Goal: Task Accomplishment & Management: Manage account settings

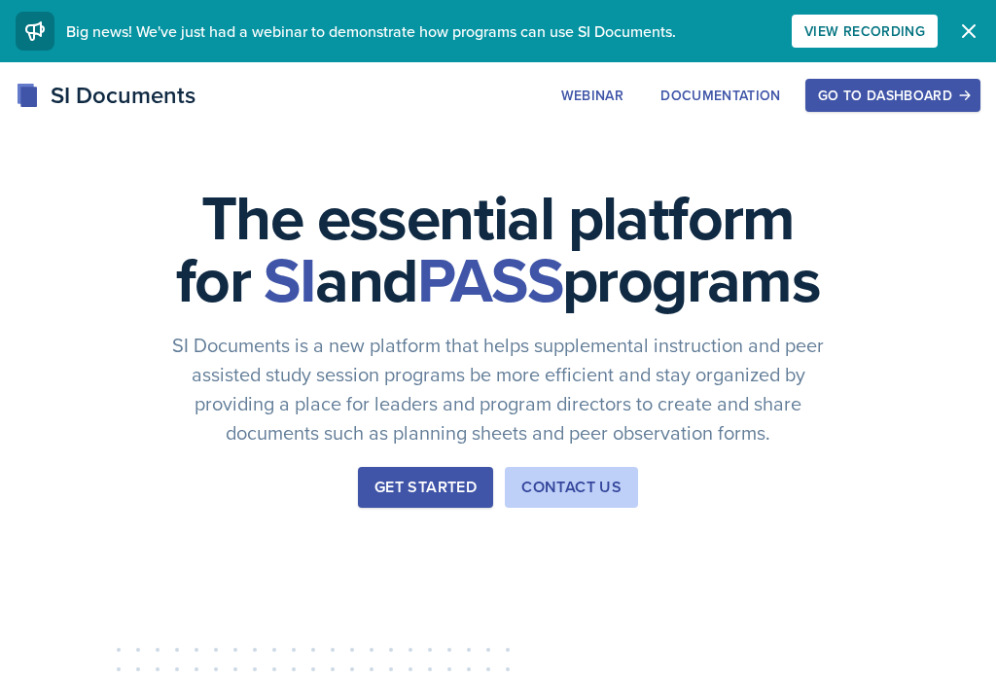
click at [906, 97] on div "Go to Dashboard" at bounding box center [893, 96] width 150 height 16
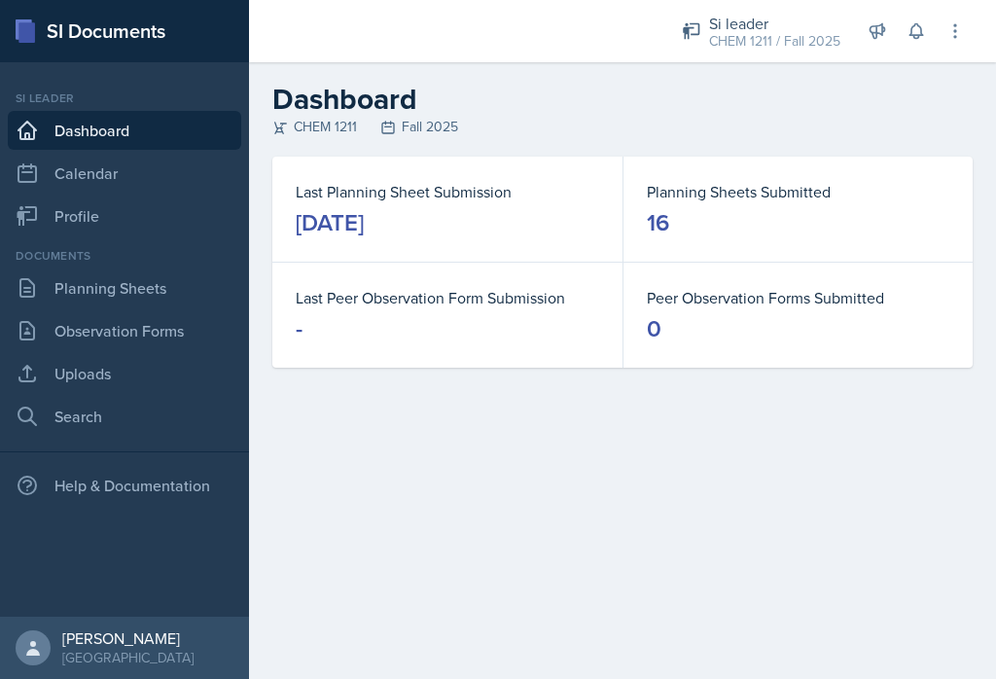
click at [149, 375] on link "Uploads" at bounding box center [124, 373] width 233 height 39
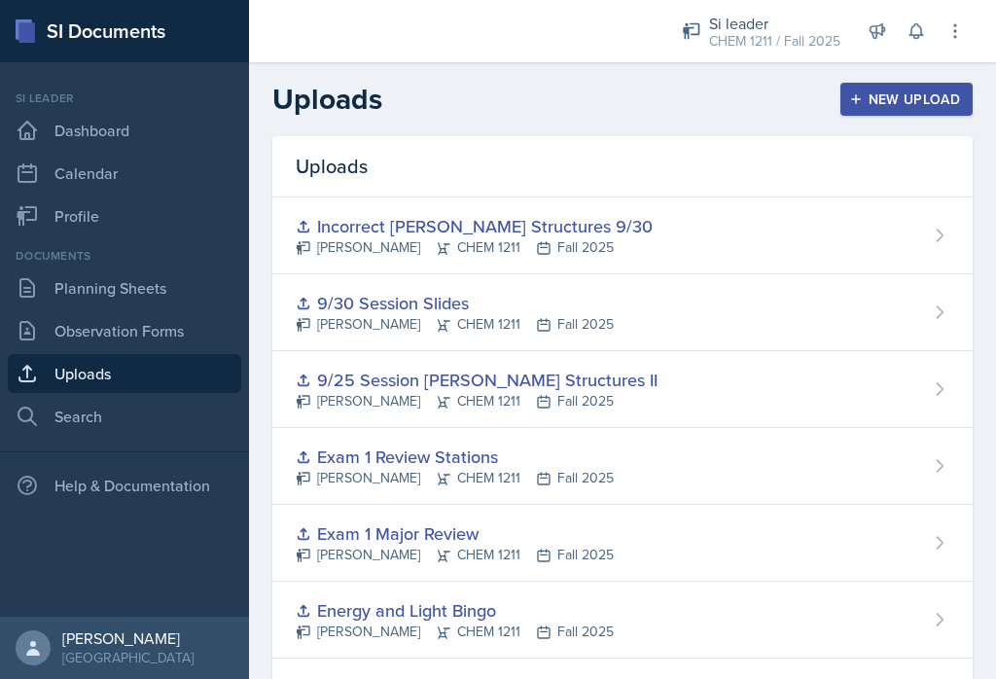
click at [894, 104] on div "New Upload" at bounding box center [907, 99] width 108 height 16
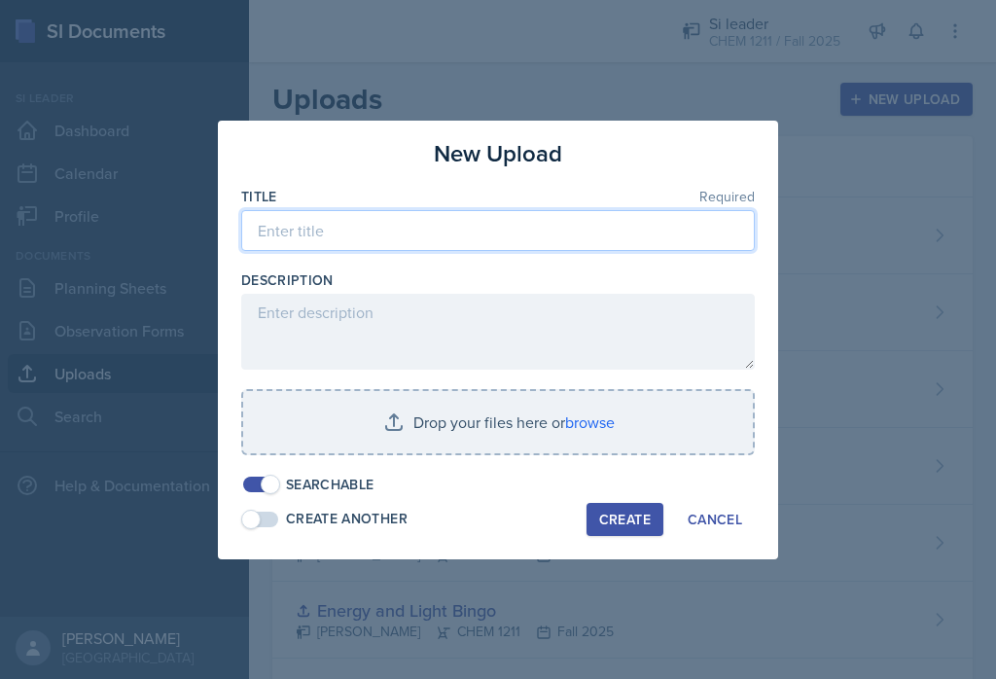
click at [453, 225] on input at bounding box center [497, 230] width 513 height 41
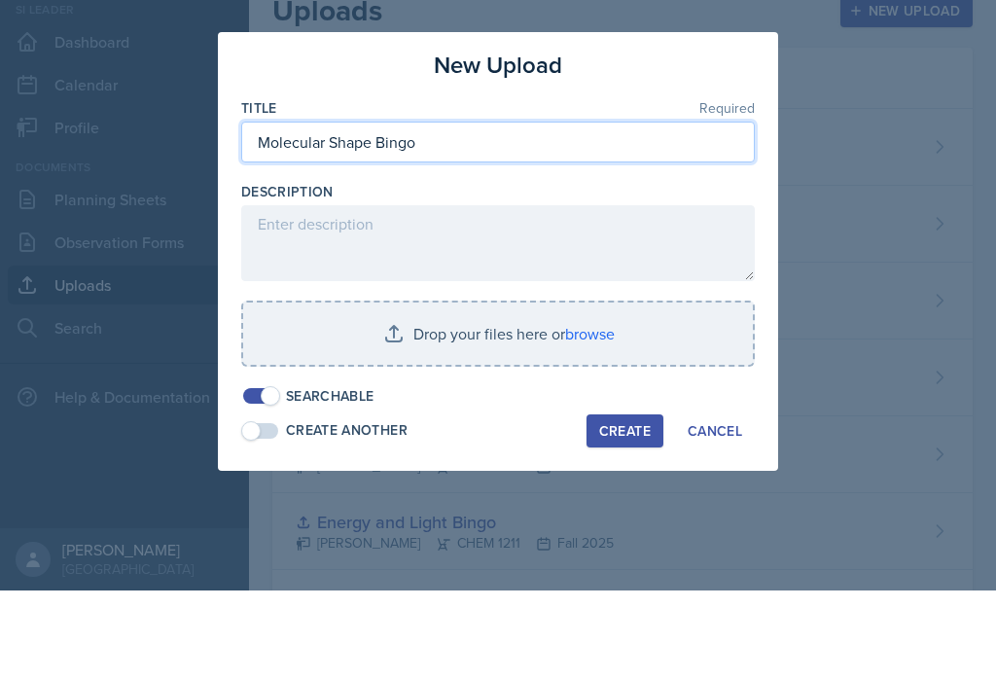
type input "Molecular Shape Bingo"
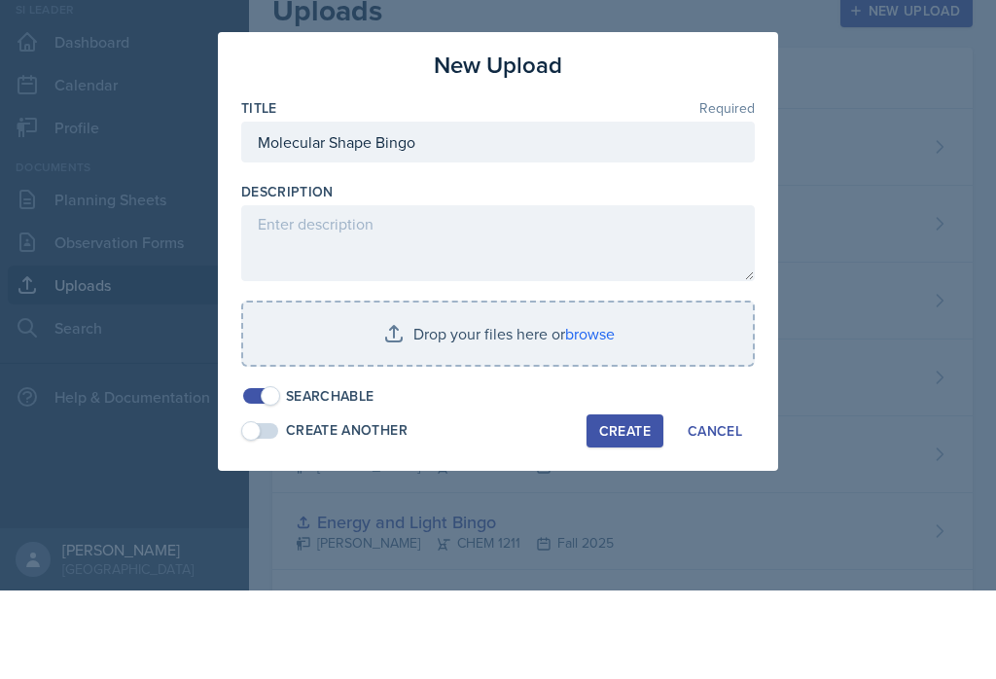
click at [502, 294] on textarea at bounding box center [497, 332] width 513 height 76
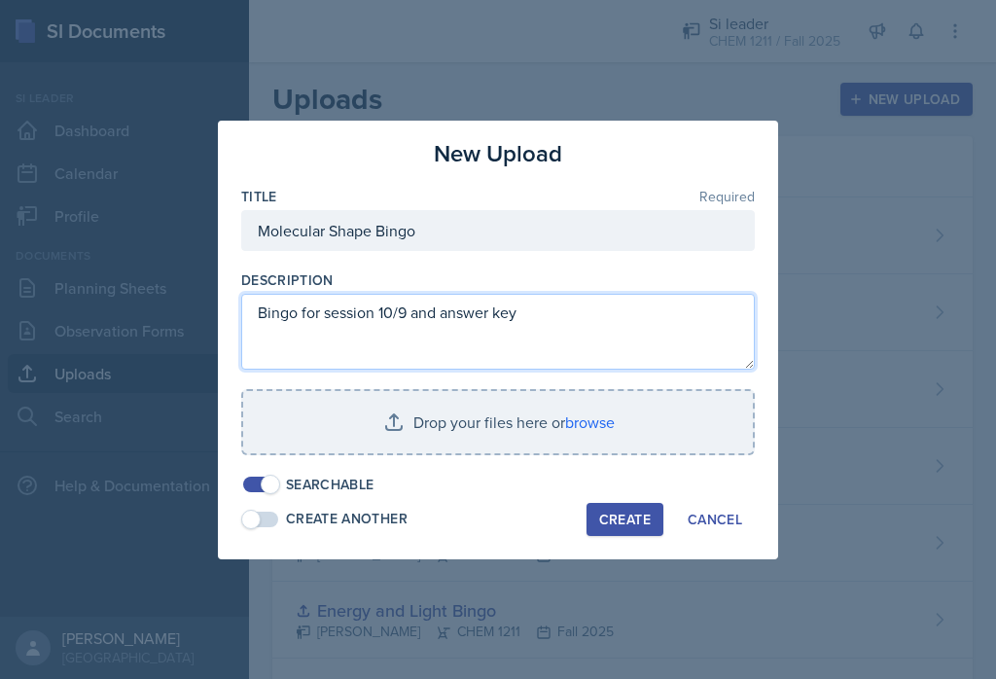
type textarea "Bingo for session 10/9 and answer key"
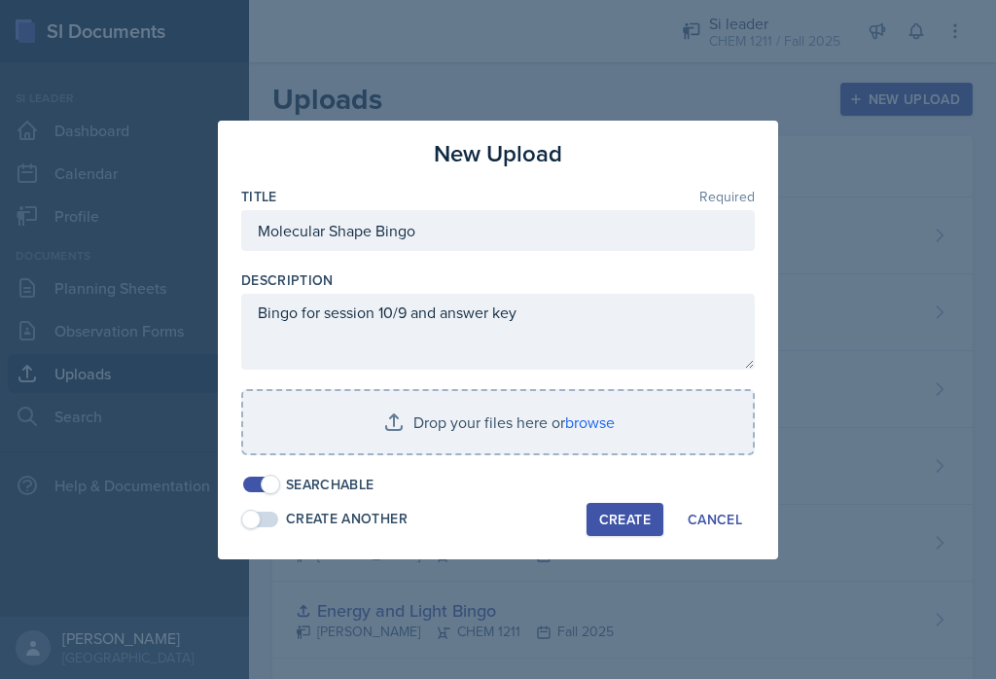
click at [523, 426] on input "file" at bounding box center [498, 422] width 510 height 62
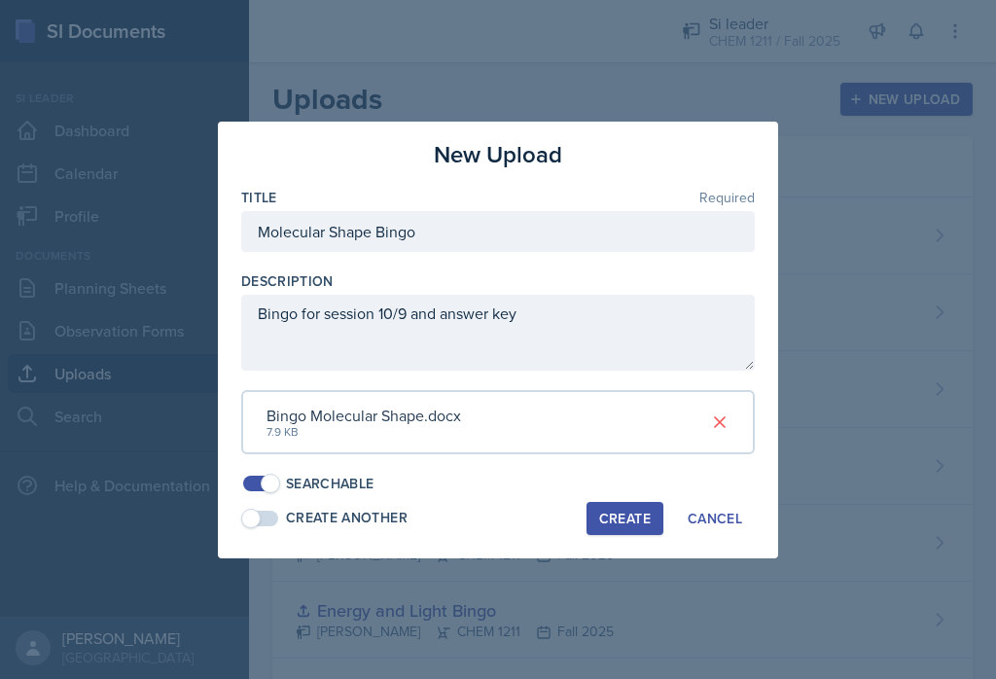
click at [633, 521] on button "Create" at bounding box center [624, 518] width 77 height 33
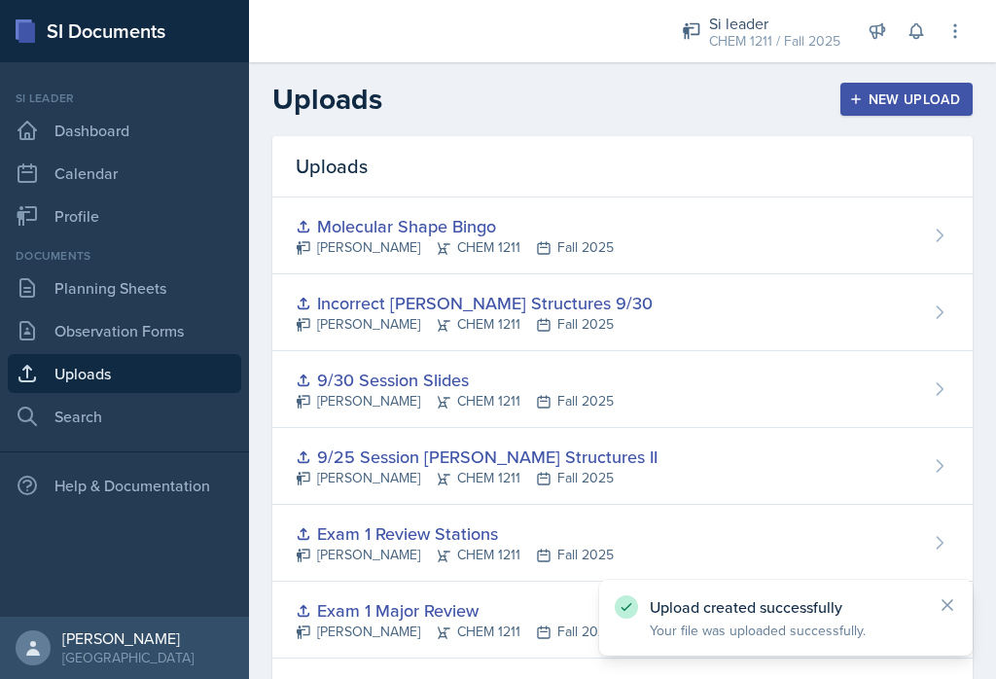
click at [194, 268] on link "Planning Sheets" at bounding box center [124, 287] width 233 height 39
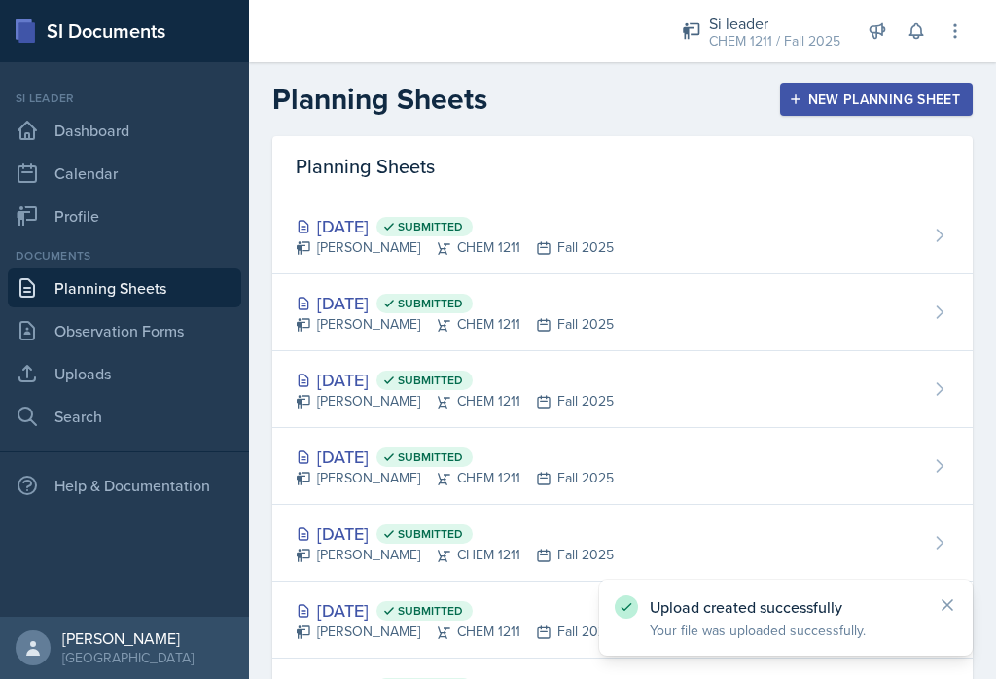
click at [536, 248] on icon at bounding box center [544, 248] width 16 height 16
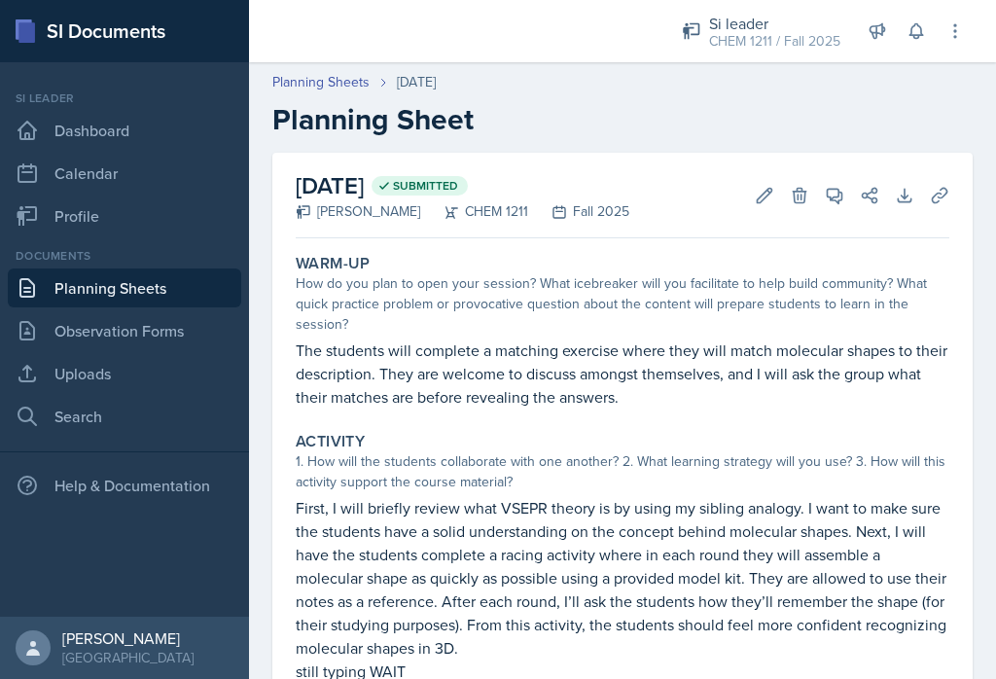
click at [938, 206] on button "Uploads" at bounding box center [939, 195] width 35 height 35
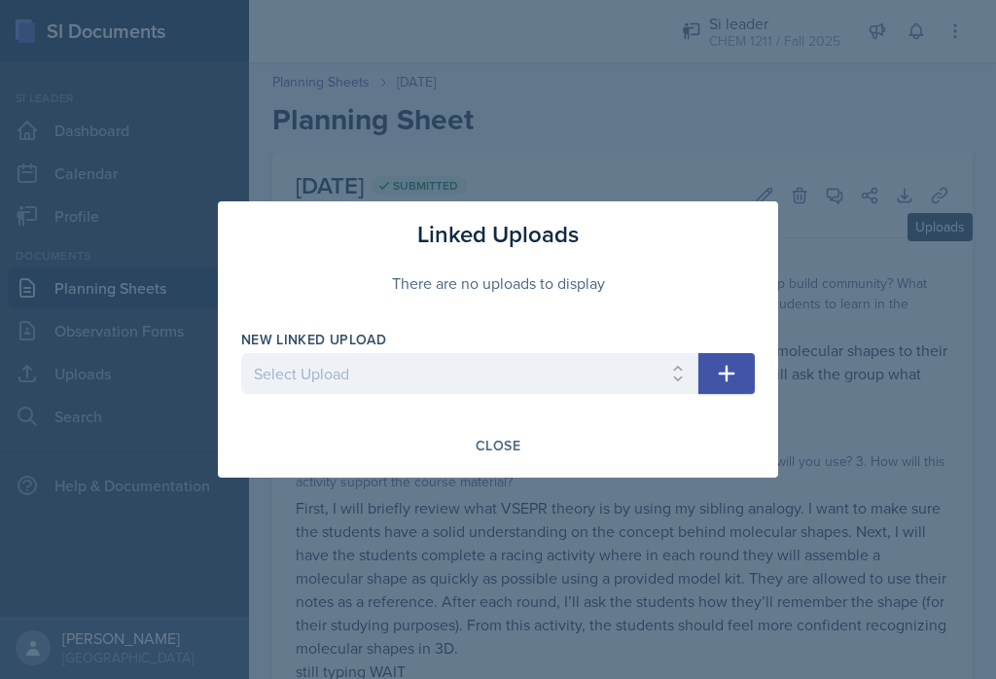
click at [668, 406] on div at bounding box center [469, 403] width 457 height 19
click at [599, 409] on div at bounding box center [469, 403] width 457 height 19
click at [682, 409] on div at bounding box center [469, 403] width 457 height 19
click at [717, 392] on button "button" at bounding box center [726, 373] width 56 height 41
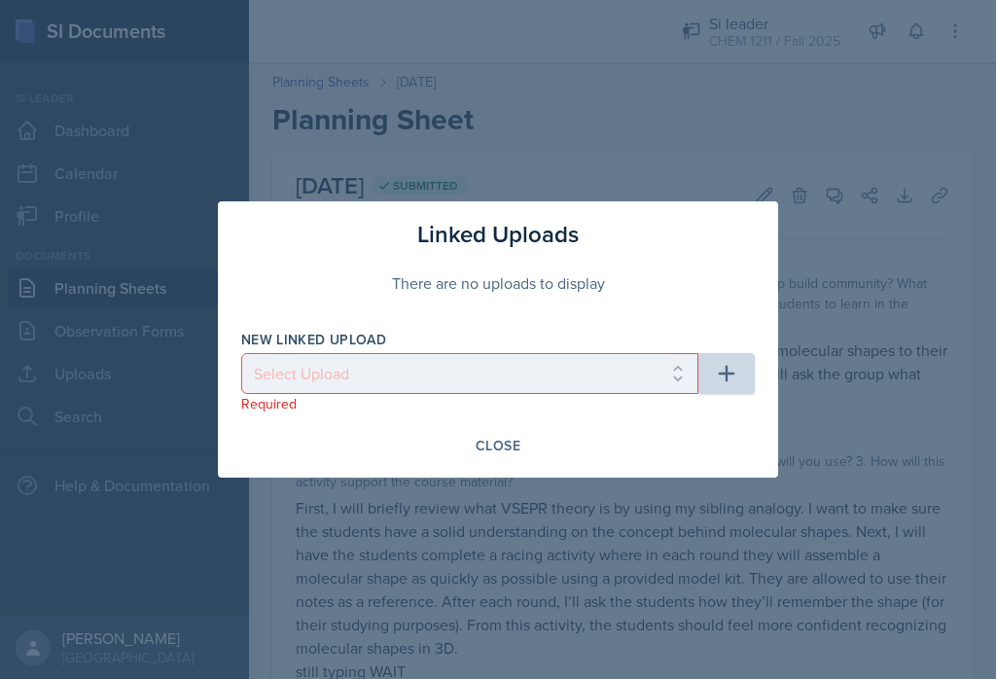
click at [534, 408] on p "Required" at bounding box center [469, 403] width 457 height 19
click at [410, 408] on p "Required" at bounding box center [469, 403] width 457 height 19
click at [518, 478] on div at bounding box center [498, 339] width 996 height 679
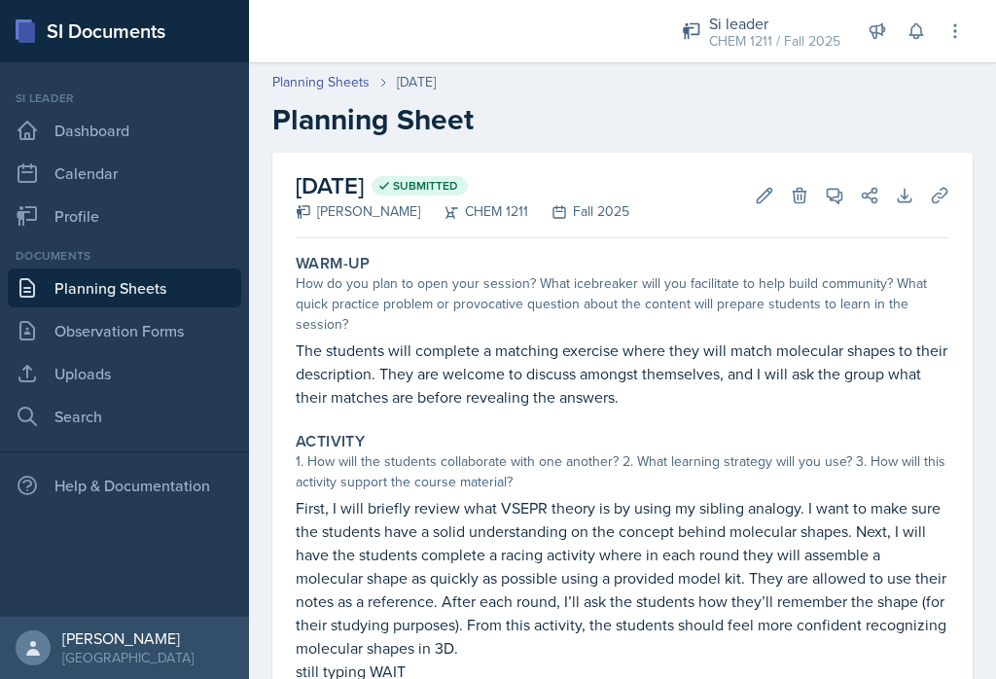
click at [516, 486] on div "1. How will the students collaborate with one another? 2. What learning strateg…" at bounding box center [623, 471] width 654 height 41
click at [939, 192] on icon at bounding box center [939, 195] width 19 height 19
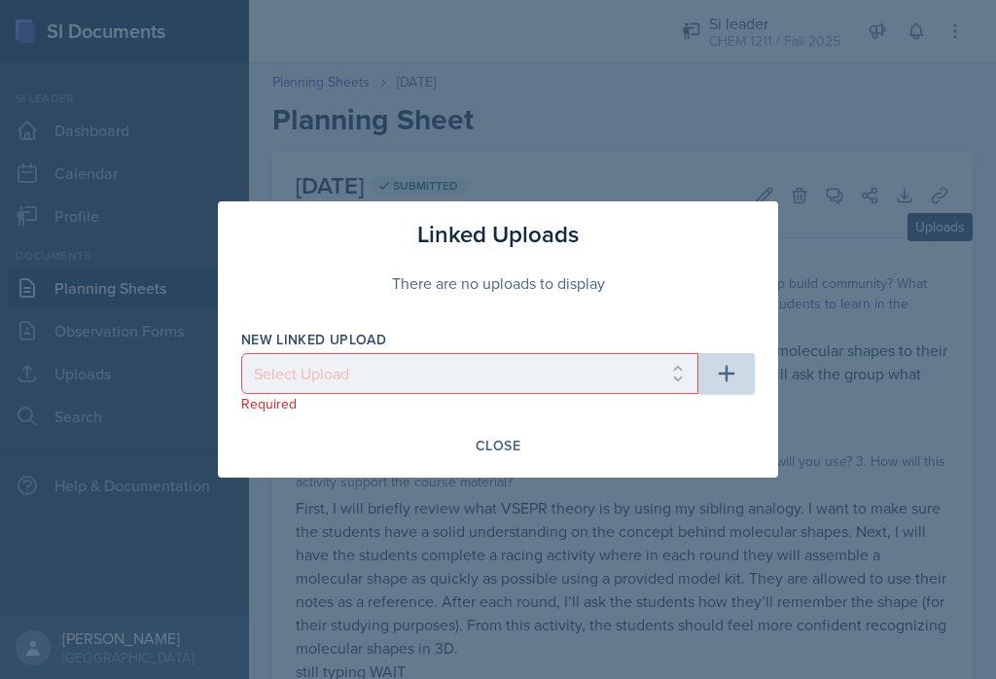
click at [535, 421] on div "Linked Uploads There are no uploads to display New Linked Upload Select Upload …" at bounding box center [498, 339] width 560 height 276
click at [537, 410] on p "Required" at bounding box center [469, 403] width 457 height 19
click at [677, 408] on p "Required" at bounding box center [469, 403] width 457 height 19
click at [720, 413] on div "Linked Uploads There are no uploads to display New Linked Upload Select Upload …" at bounding box center [498, 339] width 560 height 276
click at [640, 408] on p "Required" at bounding box center [469, 403] width 457 height 19
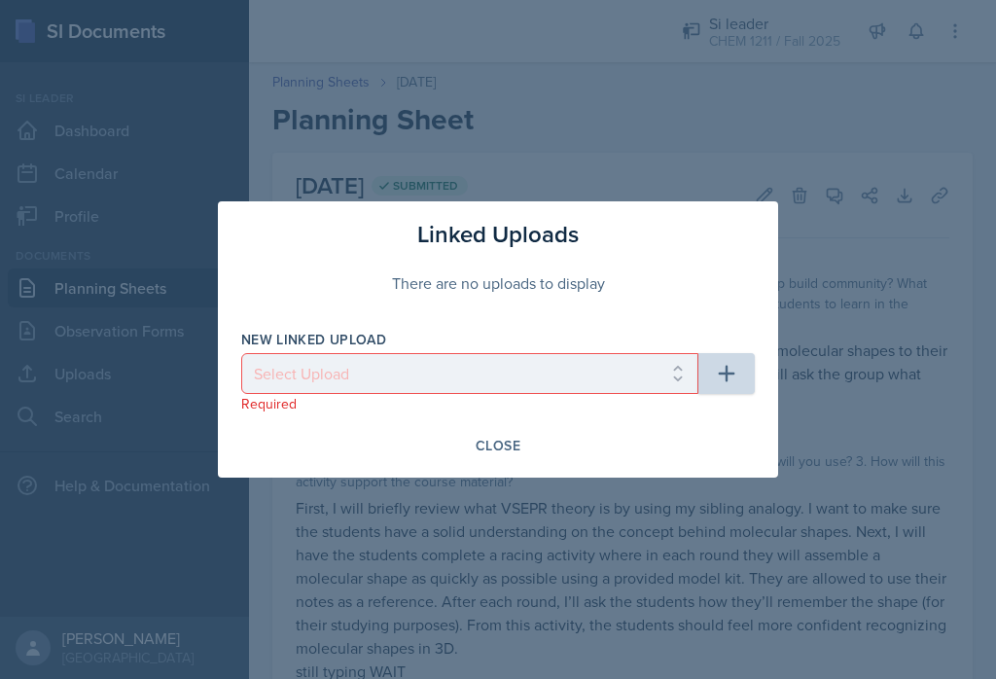
click at [447, 409] on p "Required" at bounding box center [469, 403] width 457 height 19
click at [445, 433] on div "Close" at bounding box center [497, 445] width 513 height 33
click at [300, 414] on div "Linked Uploads There are no uploads to display New Linked Upload Select Upload …" at bounding box center [498, 339] width 560 height 276
click at [262, 412] on p "Required" at bounding box center [469, 403] width 457 height 19
click at [679, 406] on p "Required" at bounding box center [469, 403] width 457 height 19
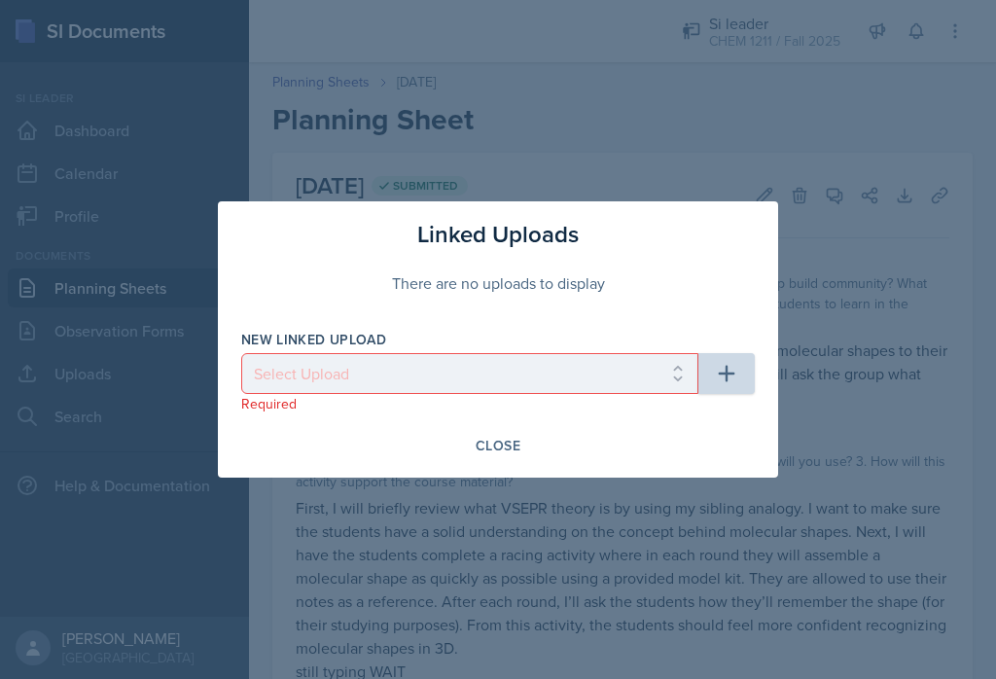
click at [680, 415] on div "Linked Uploads There are no uploads to display New Linked Upload Select Upload …" at bounding box center [498, 339] width 560 height 276
click at [362, 392] on select "Select Upload Draw a Card_Icebreaker Energy and Light Bingo Exam 1 Major Review…" at bounding box center [469, 373] width 457 height 41
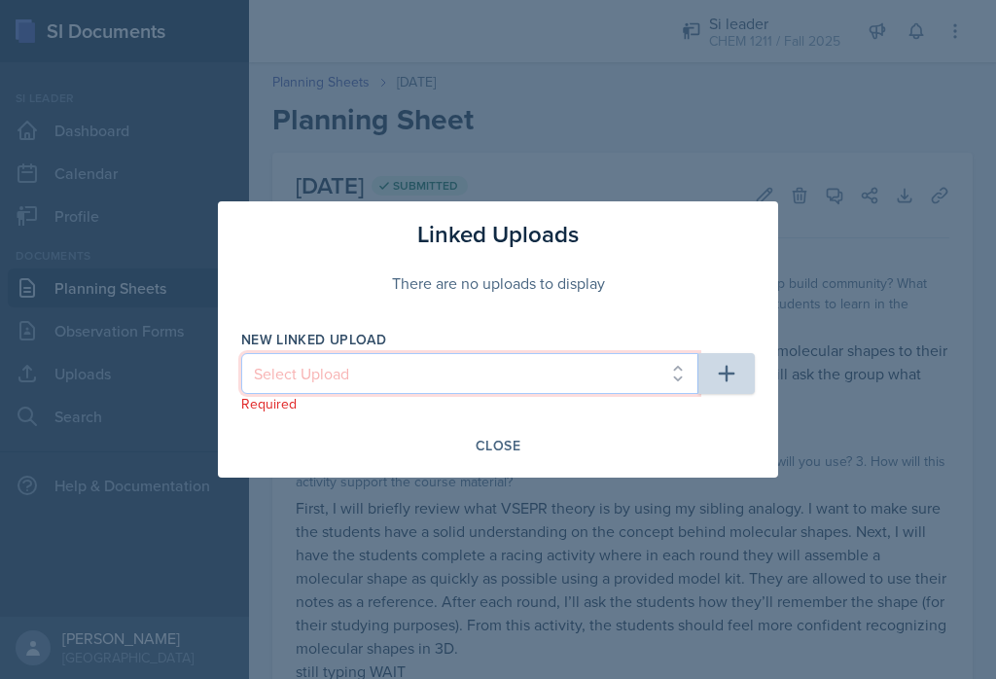
click at [375, 382] on select "Select Upload Draw a Card_Icebreaker Energy and Light Bingo Exam 1 Major Review…" at bounding box center [469, 373] width 457 height 41
select select "3112cca1-1a26-4f5e-a963-5cf780a3c0a6"
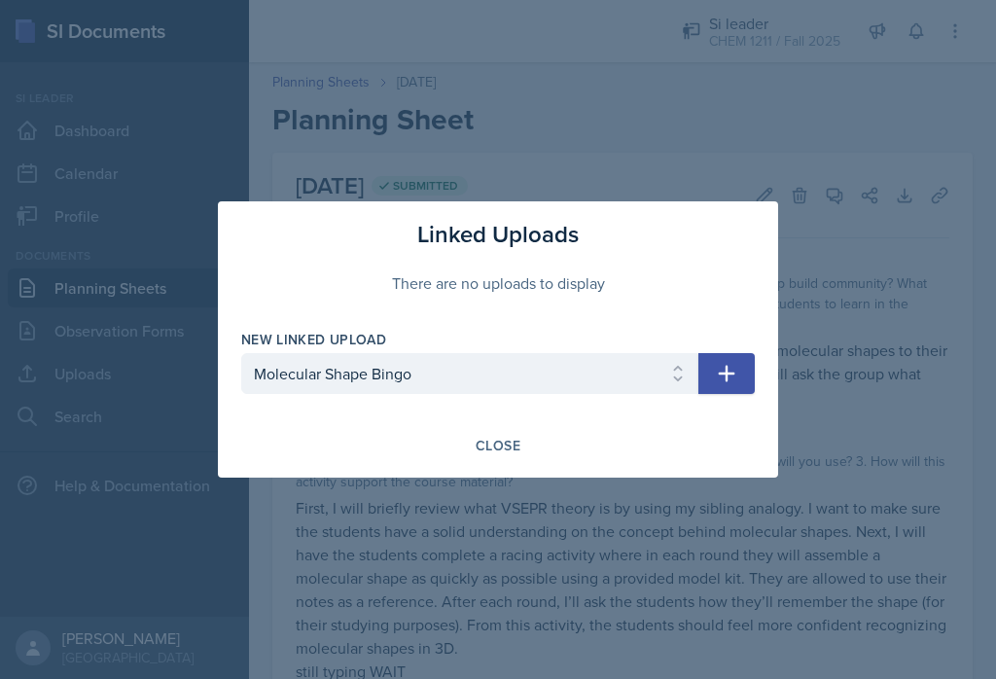
click at [729, 408] on div "New Linked Upload Select Upload Draw a Card_Icebreaker Energy and Light Bingo E…" at bounding box center [497, 372] width 513 height 84
click at [721, 406] on div "New Linked Upload Select Upload Draw a Card_Icebreaker Energy and Light Bingo E…" at bounding box center [497, 372] width 513 height 84
click at [733, 416] on div "Linked Uploads There are no uploads to display New Linked Upload Select Upload …" at bounding box center [498, 339] width 560 height 276
click at [719, 407] on div "New Linked Upload Select Upload Draw a Card_Icebreaker Energy and Light Bingo E…" at bounding box center [497, 372] width 513 height 84
click at [723, 411] on div "New Linked Upload Select Upload Draw a Card_Icebreaker Energy and Light Bingo E…" at bounding box center [497, 372] width 513 height 84
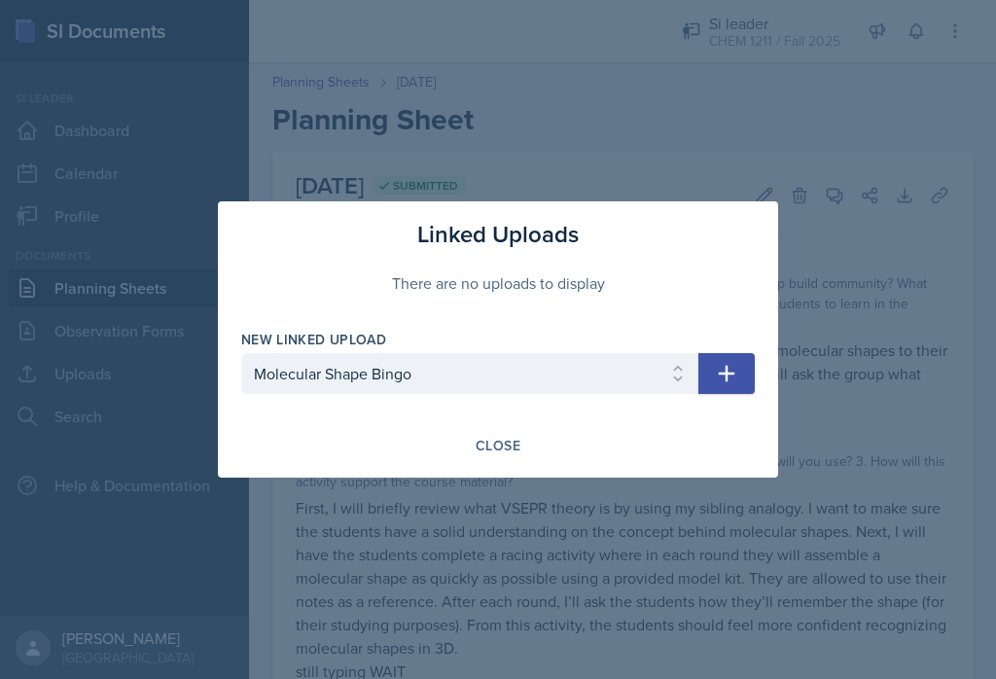
click at [740, 447] on div "Close" at bounding box center [497, 445] width 513 height 33
click at [750, 430] on div "Close" at bounding box center [497, 445] width 513 height 33
click at [743, 392] on button "button" at bounding box center [726, 373] width 56 height 41
select select
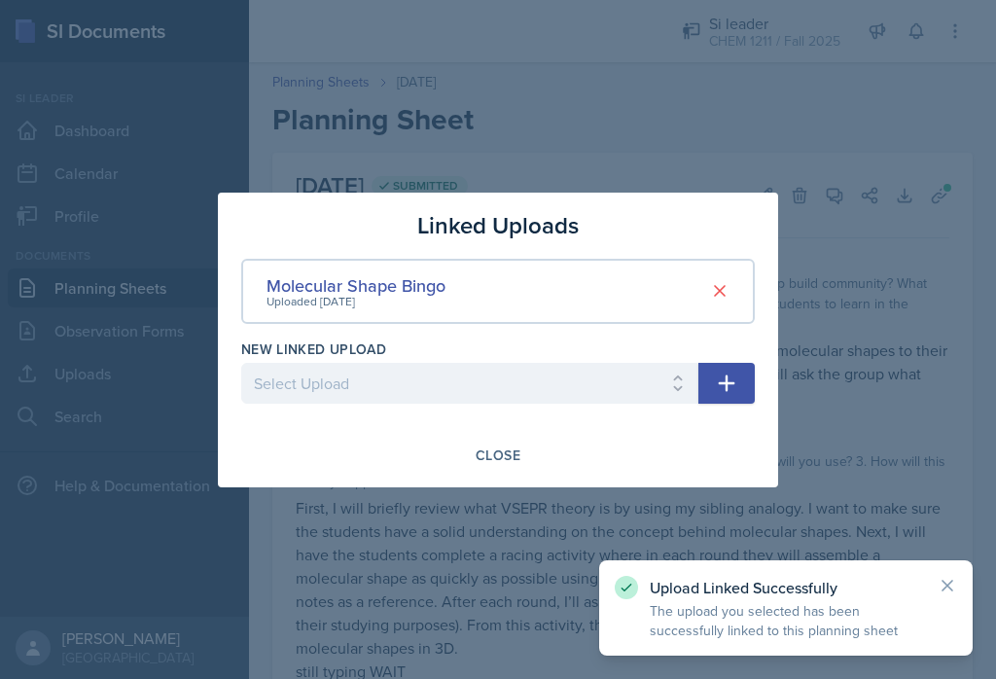
click at [524, 482] on div "Linked Uploads Molecular Shape Bingo Uploaded [DATE] New Linked Upload Select U…" at bounding box center [498, 340] width 560 height 295
click at [517, 503] on div at bounding box center [498, 339] width 996 height 679
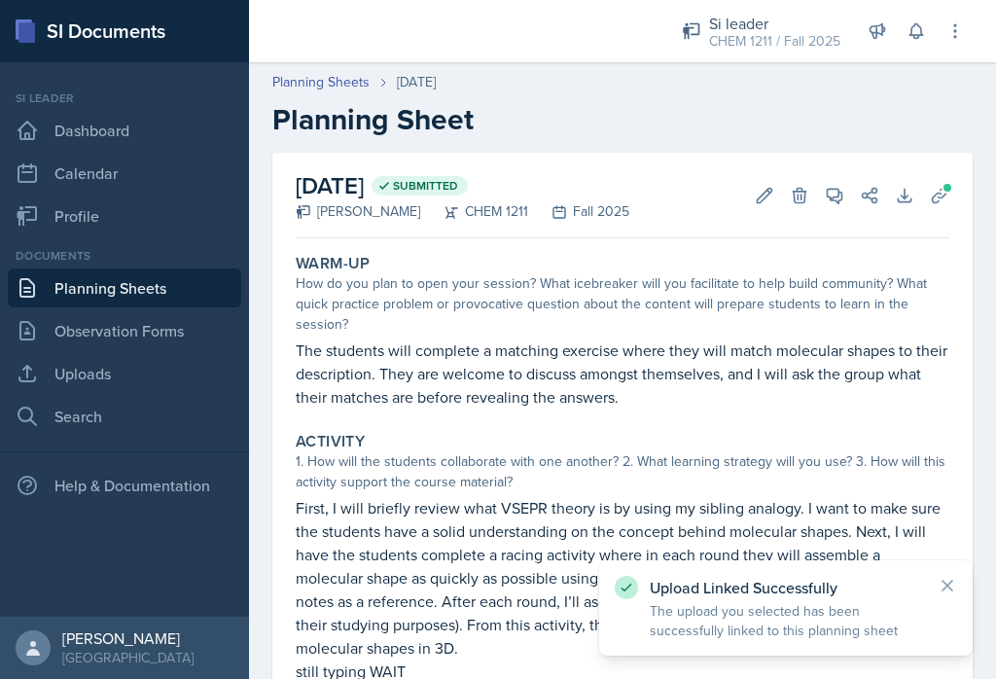
click at [511, 490] on div "1. How will the students collaborate with one another? 2. What learning strateg…" at bounding box center [623, 471] width 654 height 41
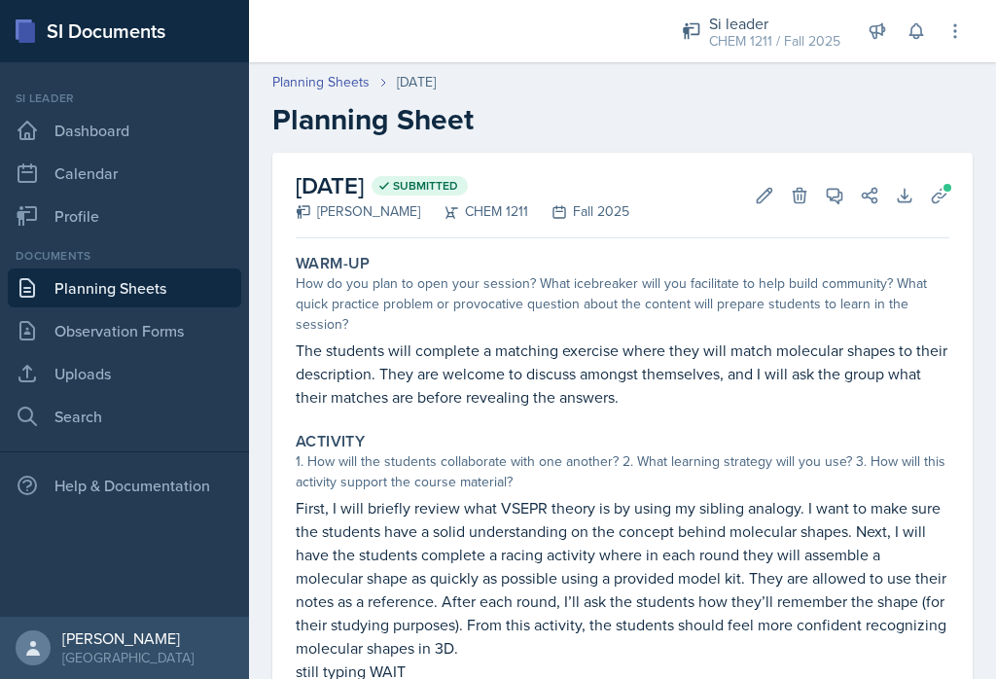
click at [776, 187] on button "Edit" at bounding box center [764, 195] width 35 height 35
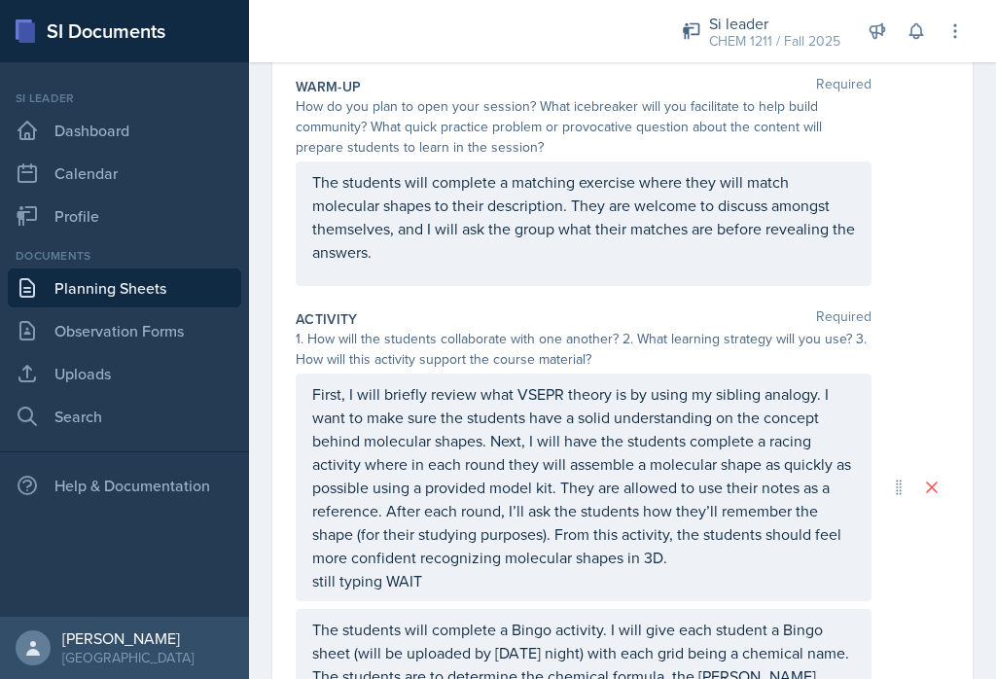
scroll to position [210, 0]
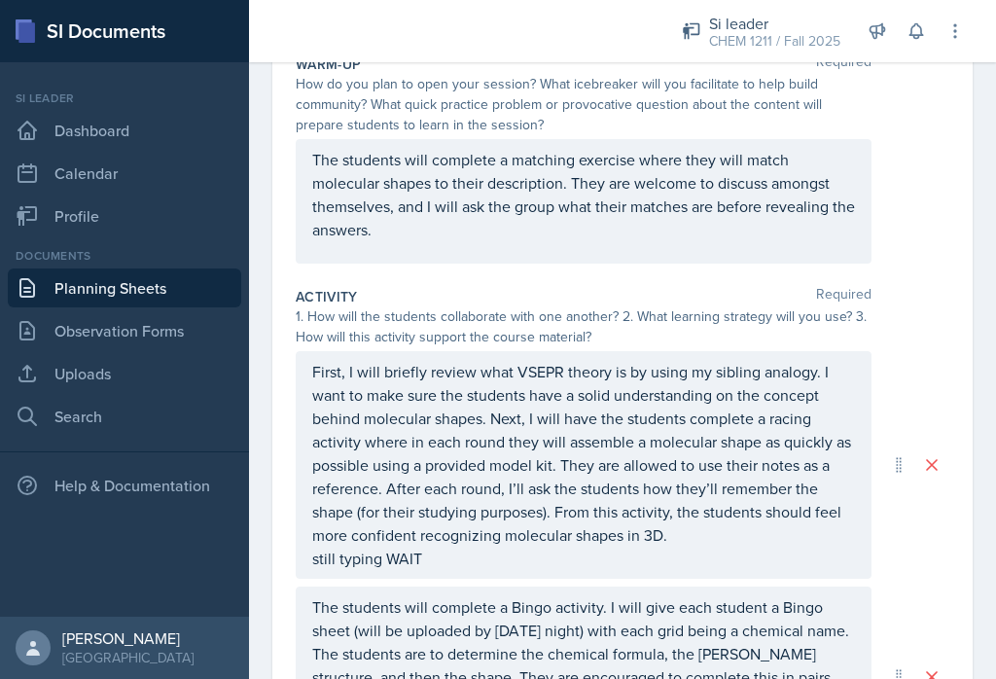
click at [500, 562] on div "First, I will briefly review what VSEPR theory is by using my sibling analogy. …" at bounding box center [583, 465] width 543 height 210
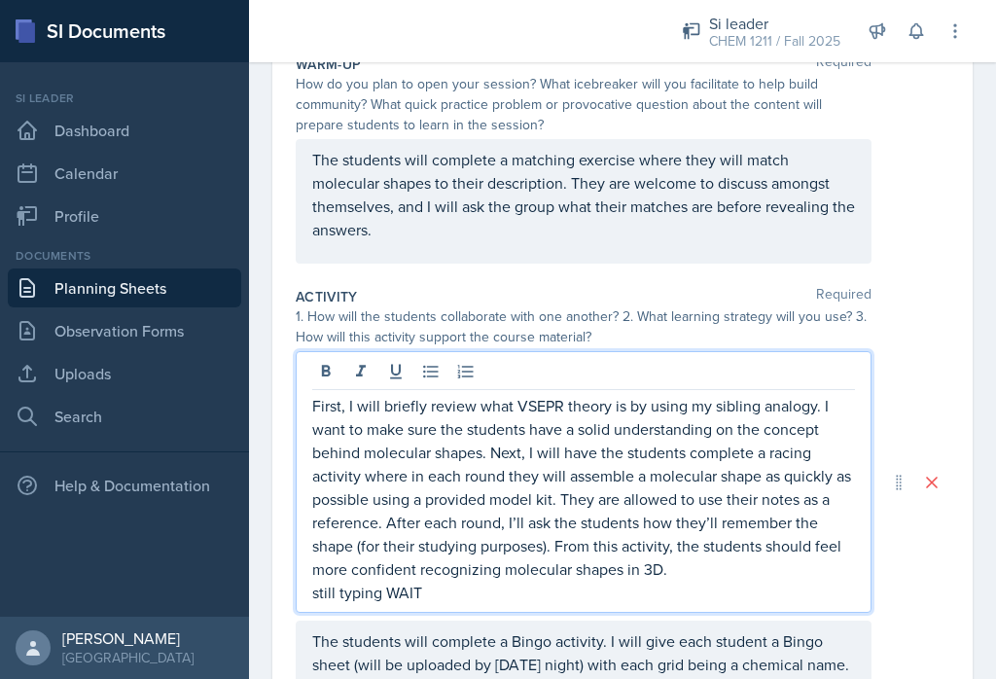
scroll to position [30, 0]
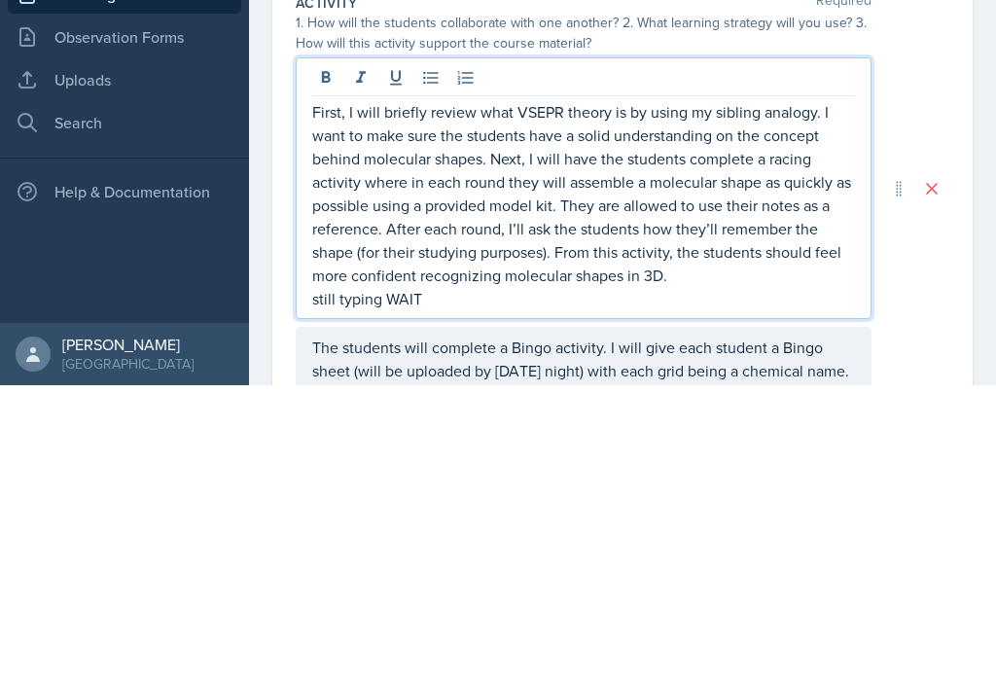
click at [466, 581] on p "still typing WAIT" at bounding box center [583, 592] width 543 height 23
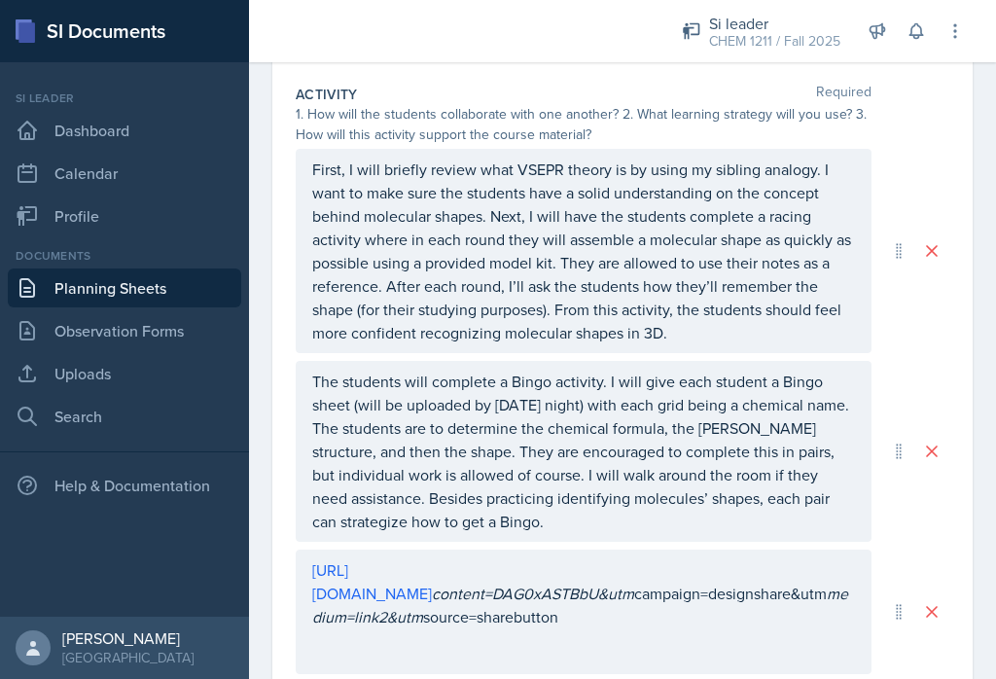
scroll to position [408, 0]
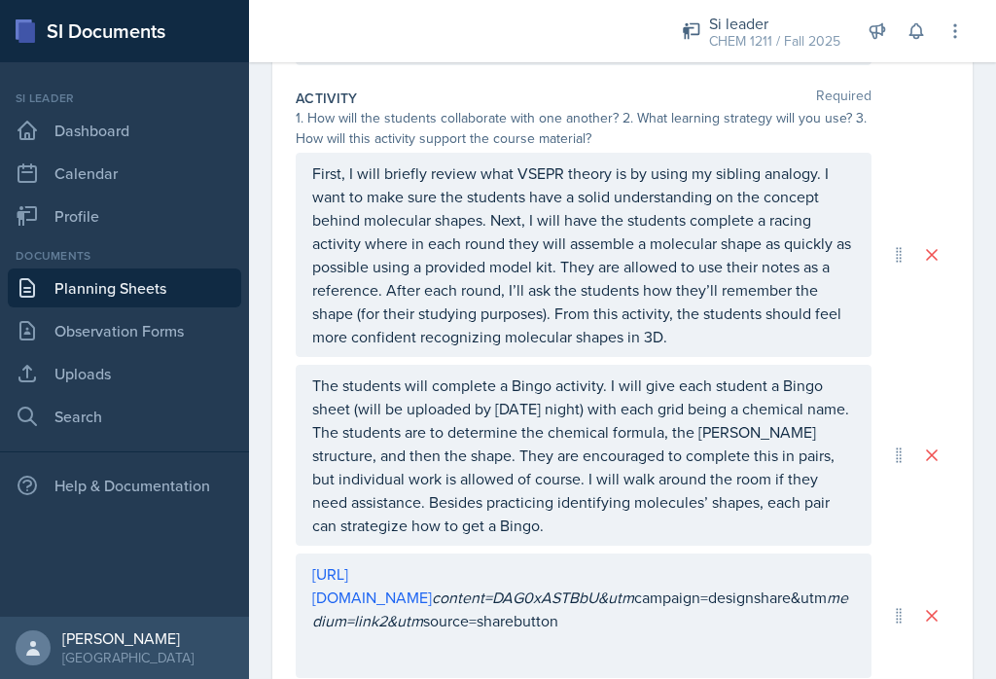
click at [592, 382] on div "The students will complete a Bingo activity. I will give each student a Bingo s…" at bounding box center [584, 455] width 576 height 181
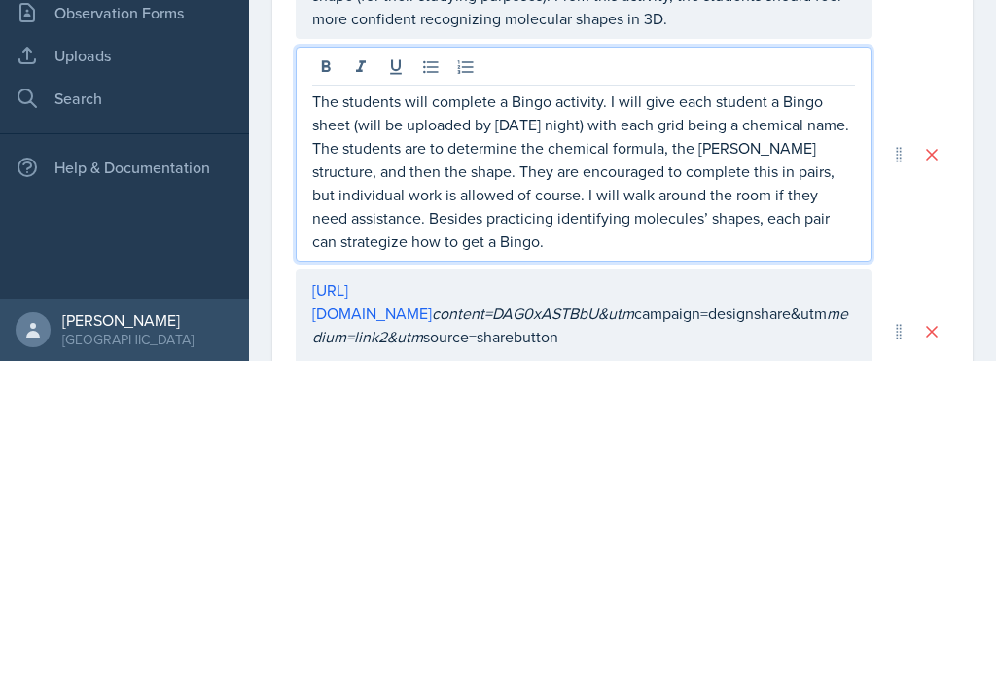
click at [587, 407] on p "The students will complete a Bingo activity. I will give each student a Bingo s…" at bounding box center [583, 488] width 543 height 163
click at [597, 407] on p "The students will complete a Bingo activity. I will give each student a Bingo s…" at bounding box center [583, 488] width 543 height 163
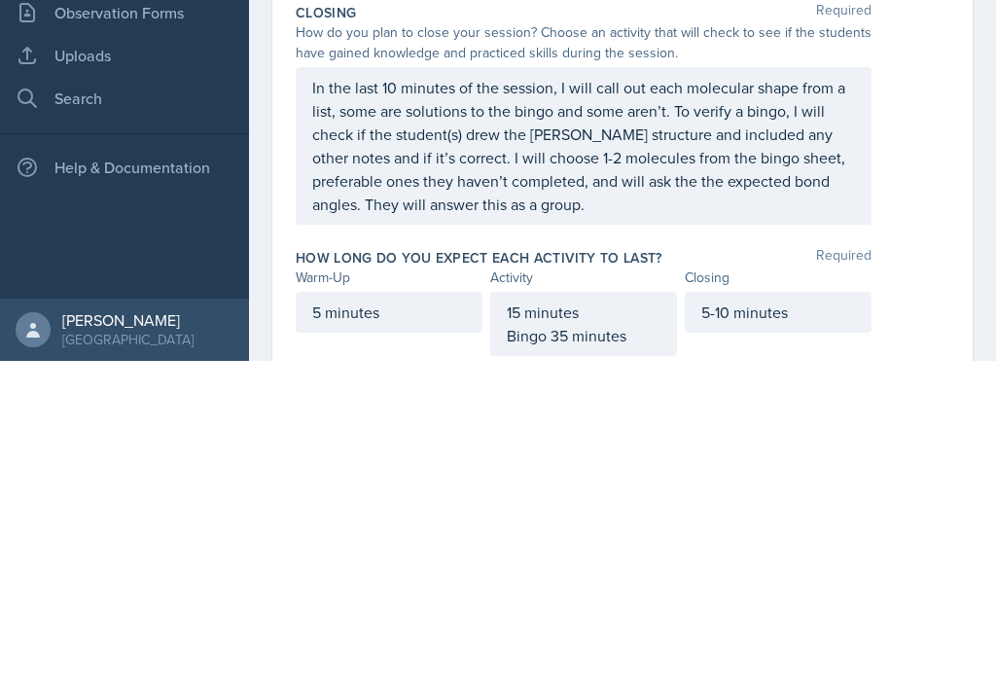
scroll to position [803, 0]
click at [637, 393] on p "In the last 10 minutes of the session, I will call out each molecular shape fro…" at bounding box center [583, 463] width 543 height 140
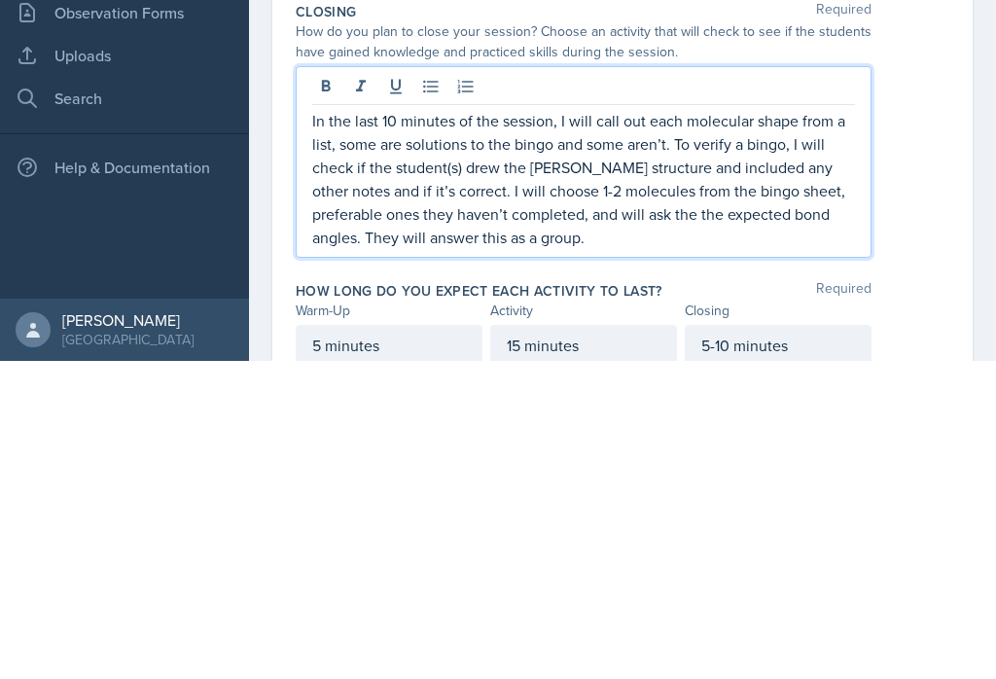
click at [634, 427] on p "In the last 10 minutes of the session, I will call out each molecular shape fro…" at bounding box center [583, 497] width 543 height 140
click at [836, 427] on p "In the last 10 minutes of the session, I will call out each molecular shape fro…" at bounding box center [583, 497] width 543 height 140
click at [828, 427] on p "In the last 10 minutes of the session, I will call out each molecular shape fro…" at bounding box center [583, 497] width 543 height 140
click at [616, 427] on p "In the last 10 minutes of the session, I will call out each molecular shape fro…" at bounding box center [583, 497] width 543 height 140
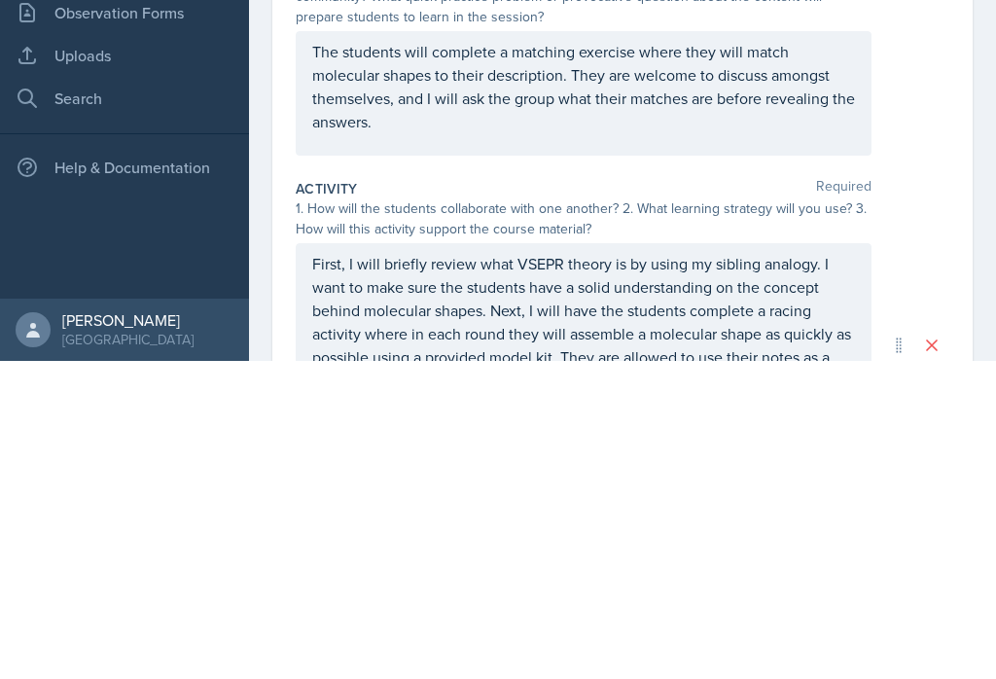
scroll to position [0, 0]
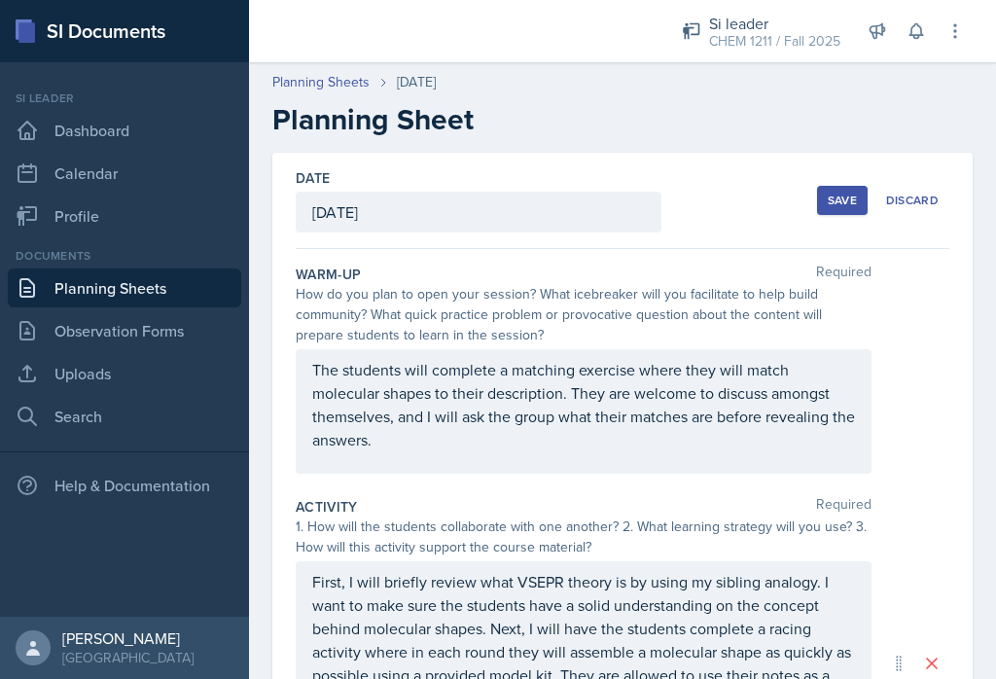
click at [844, 193] on div "Save" at bounding box center [842, 201] width 29 height 16
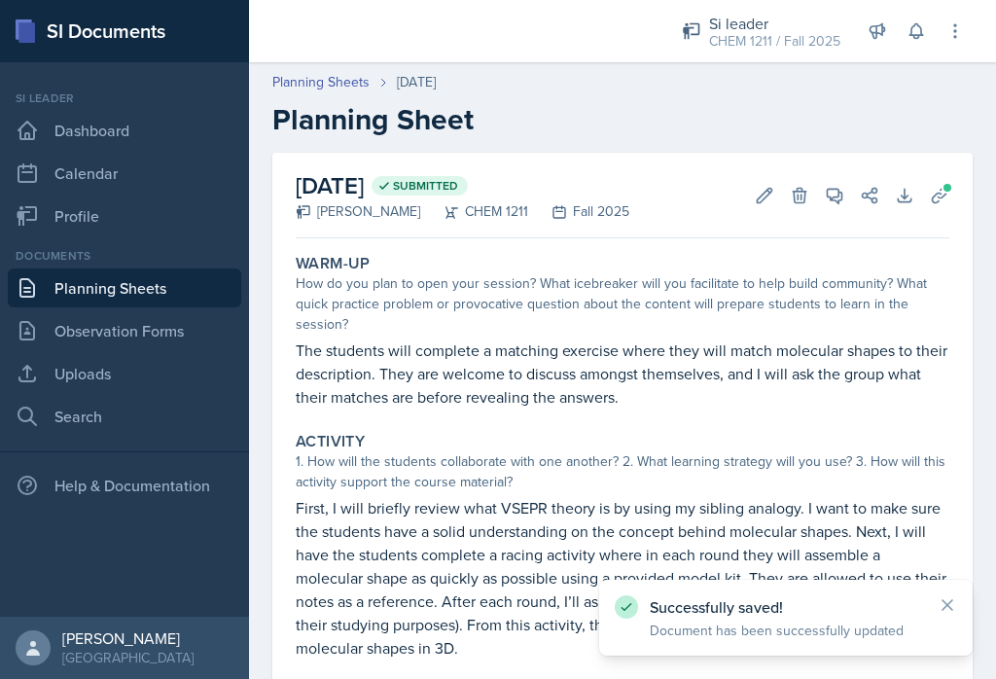
click at [186, 270] on link "Planning Sheets" at bounding box center [124, 287] width 233 height 39
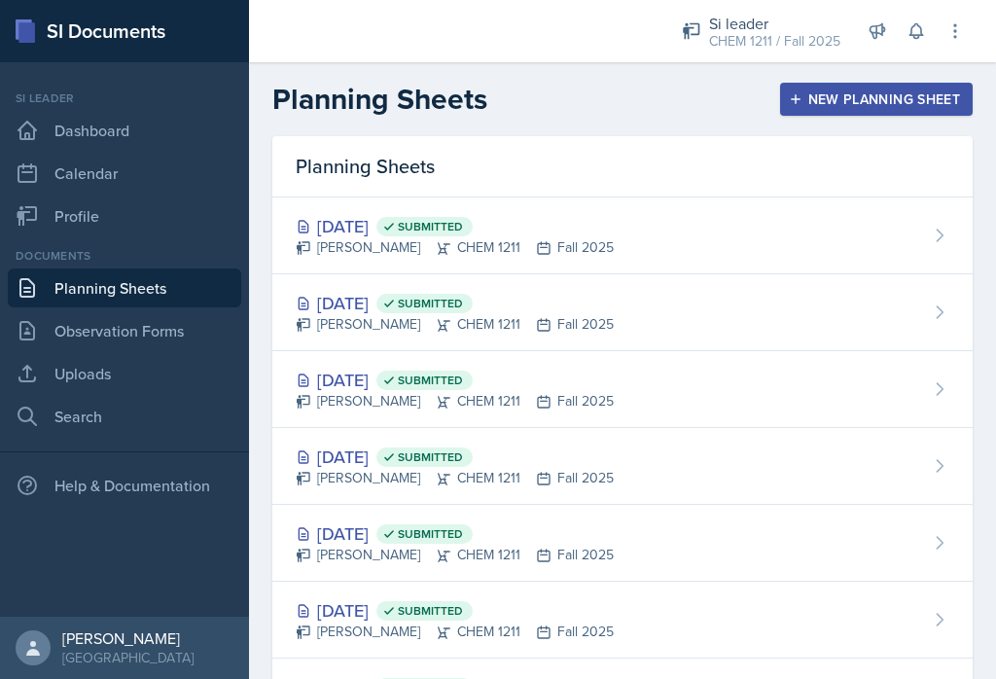
click at [798, 39] on div "CHEM 1211 / Fall 2025" at bounding box center [774, 41] width 131 height 20
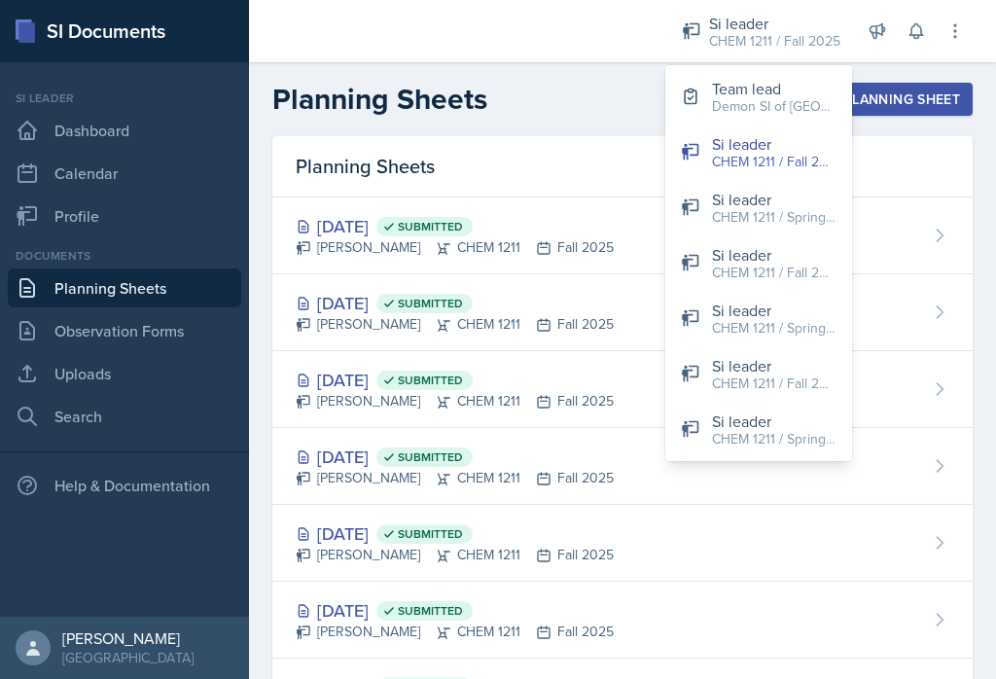
click at [782, 113] on div "Demon SI of [GEOGRAPHIC_DATA] / Fall 2025" at bounding box center [774, 106] width 124 height 20
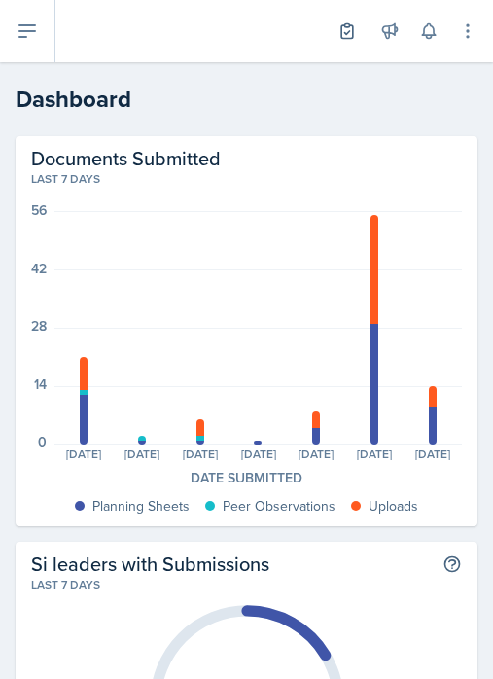
scroll to position [-1, 0]
click at [17, 36] on icon at bounding box center [27, 30] width 23 height 23
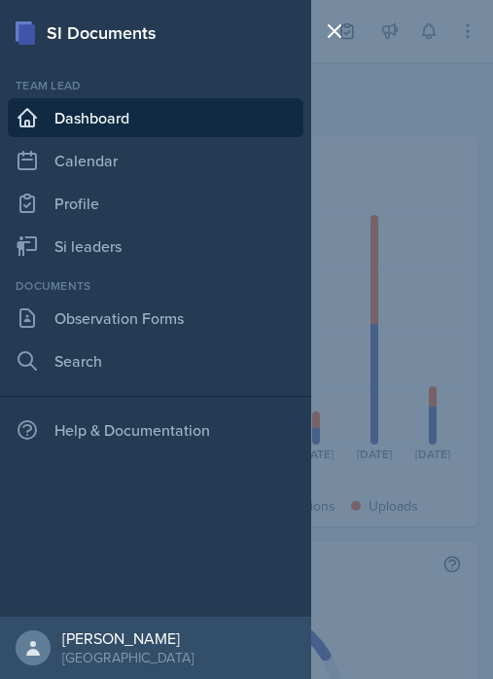
click at [172, 237] on link "Si leaders" at bounding box center [156, 246] width 296 height 39
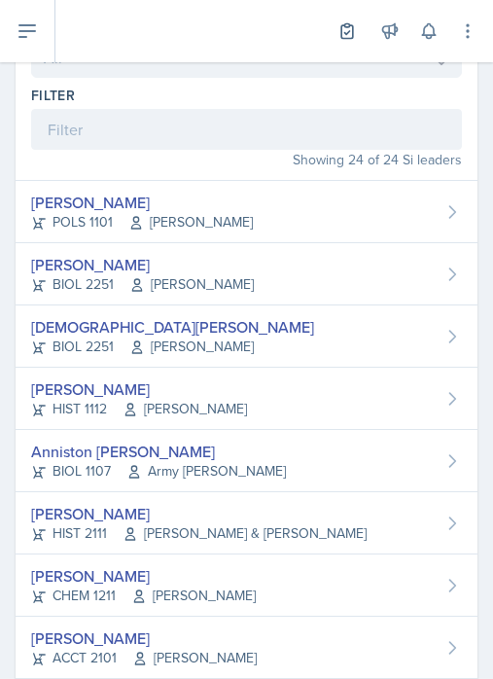
scroll to position [210, 0]
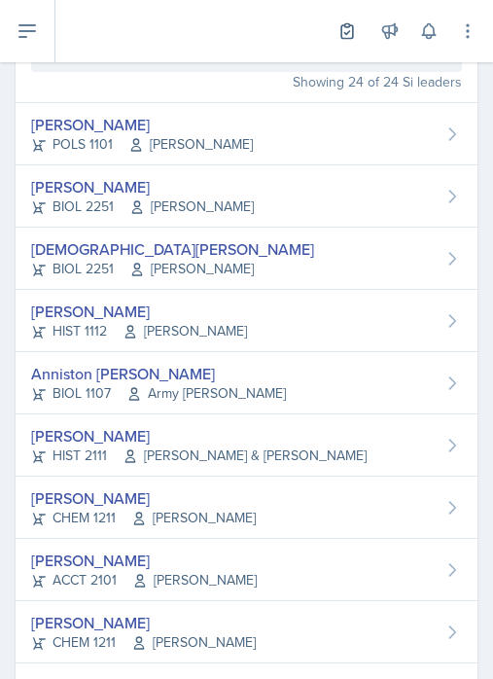
click at [165, 388] on span "Army [PERSON_NAME]" at bounding box center [205, 393] width 159 height 20
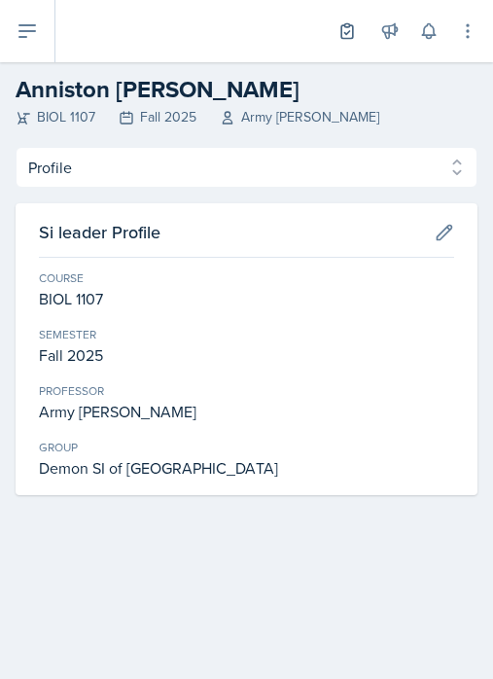
click at [172, 168] on select "Profile Planning Sheets Observation Forms Uploads" at bounding box center [247, 167] width 462 height 41
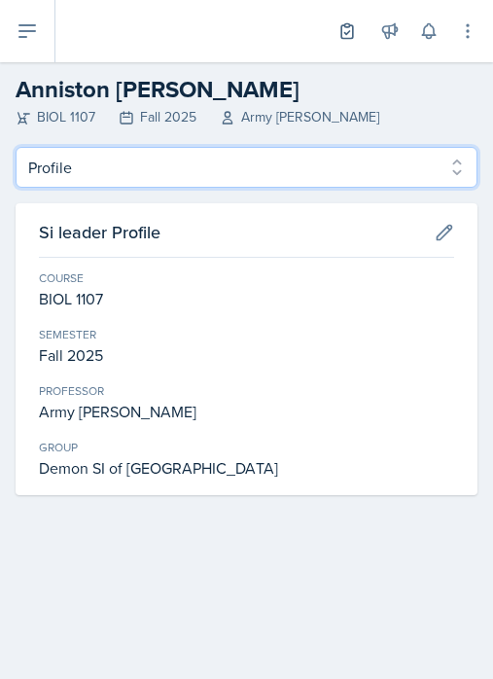
select select "Planning Sheets"
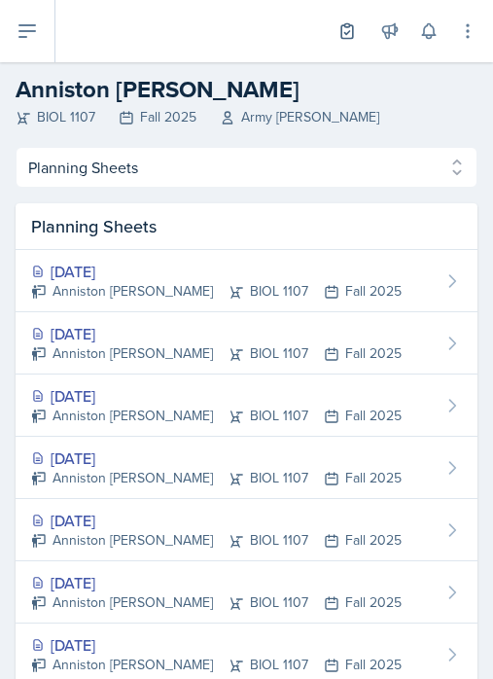
click at [125, 284] on div "Anniston [PERSON_NAME] BIOL 1107 Fall 2025" at bounding box center [216, 291] width 371 height 20
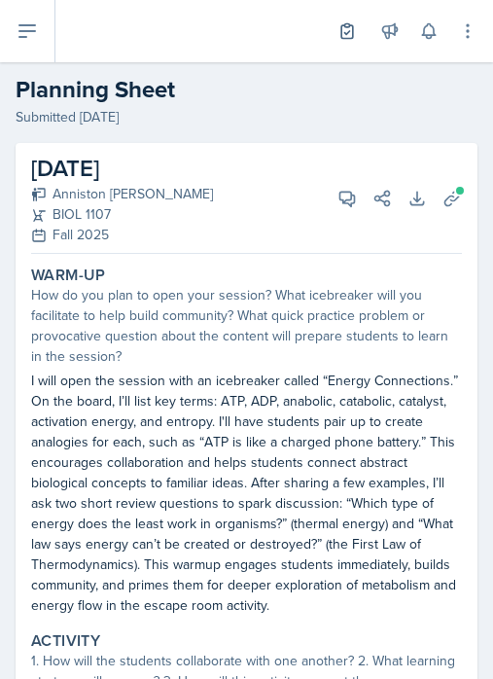
click at [41, 38] on button at bounding box center [27, 31] width 55 height 62
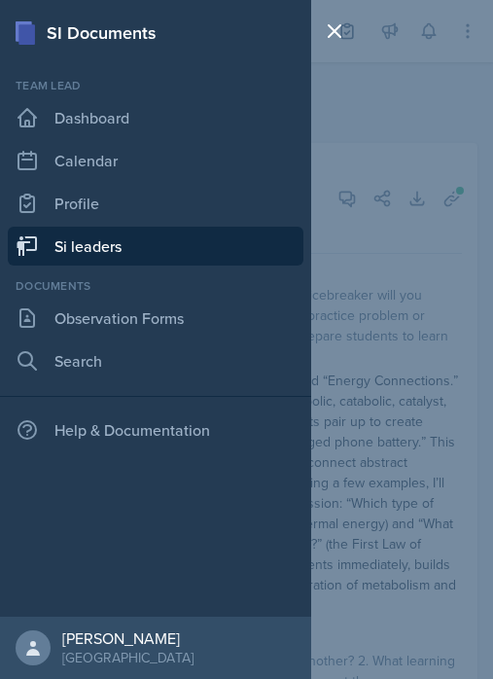
click at [130, 257] on link "Si leaders" at bounding box center [156, 246] width 296 height 39
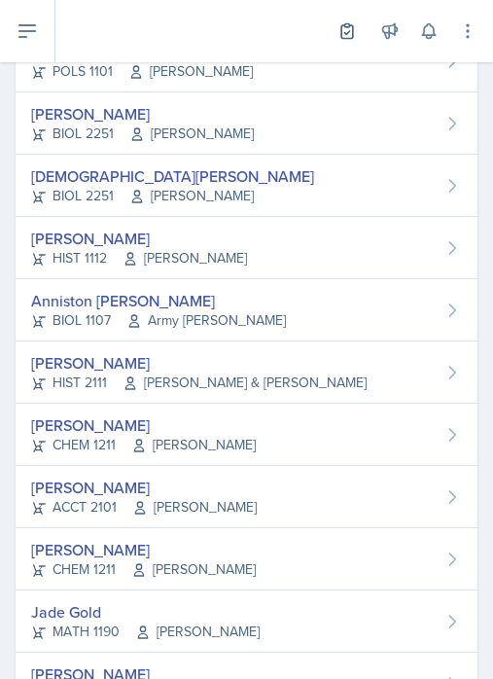
scroll to position [293, 0]
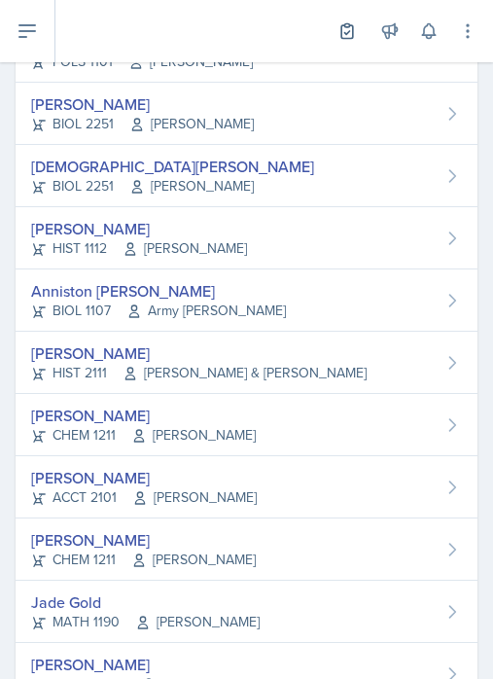
click at [111, 542] on div "[PERSON_NAME]" at bounding box center [143, 539] width 225 height 23
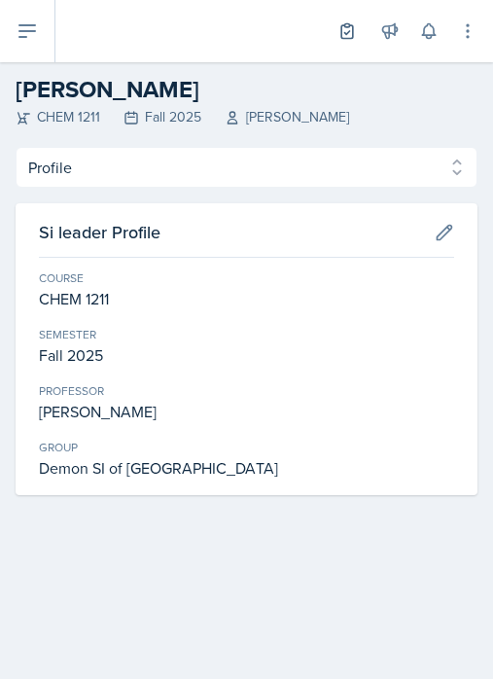
click at [155, 162] on select "Profile Planning Sheets Observation Forms Uploads" at bounding box center [247, 167] width 462 height 41
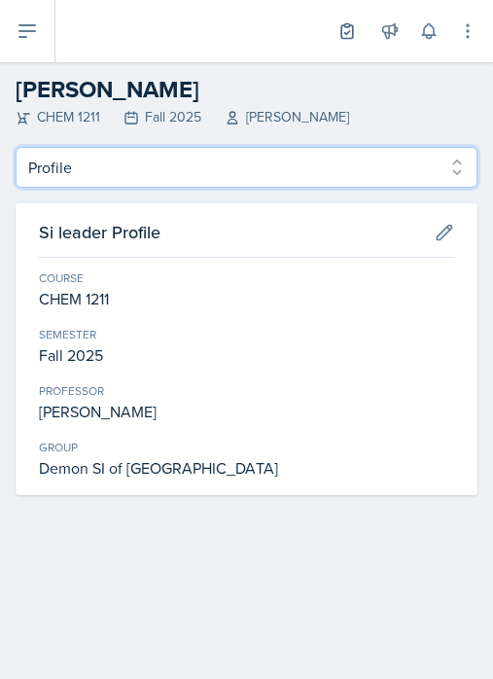
select select "Planning Sheets"
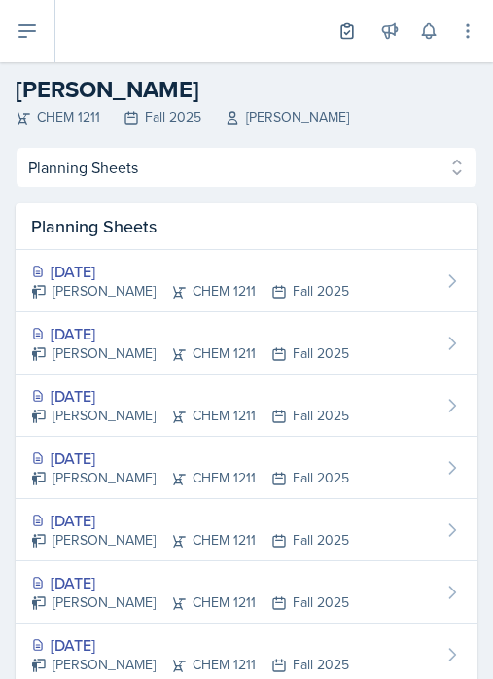
click at [106, 346] on div "[PERSON_NAME] CHEM 1211 Fall 2025" at bounding box center [190, 353] width 318 height 20
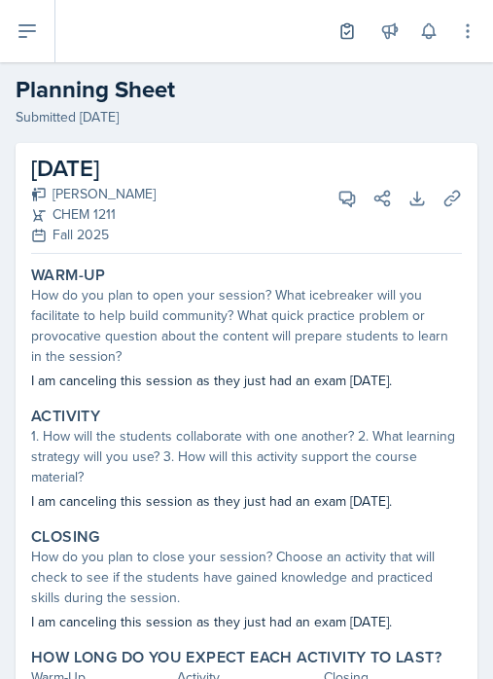
click at [33, 51] on button at bounding box center [27, 31] width 55 height 62
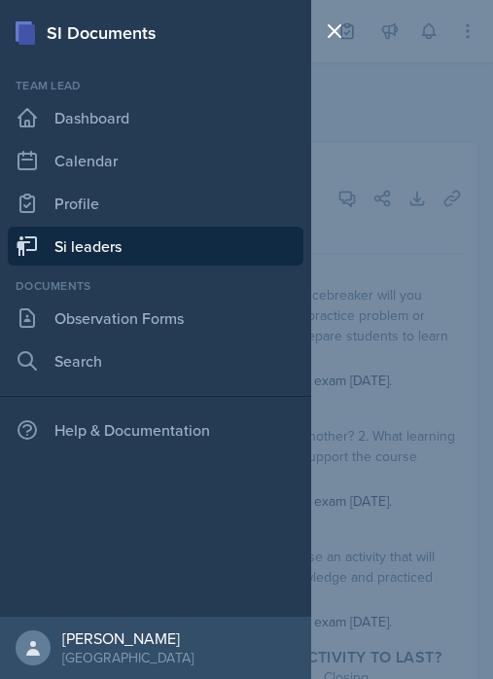
click at [179, 240] on link "Si leaders" at bounding box center [156, 246] width 296 height 39
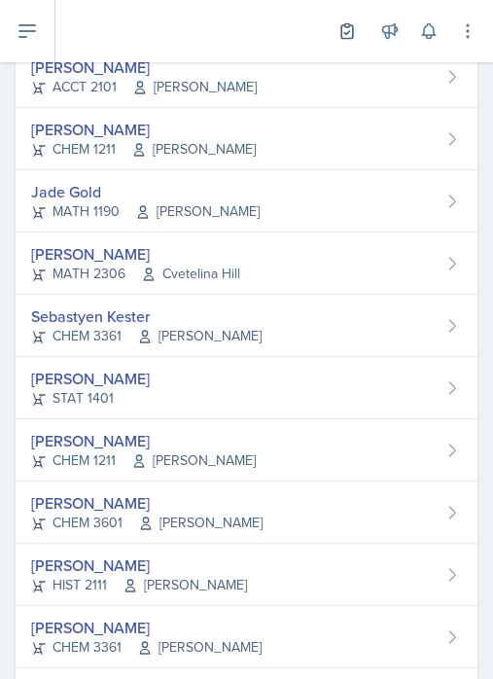
scroll to position [705, 0]
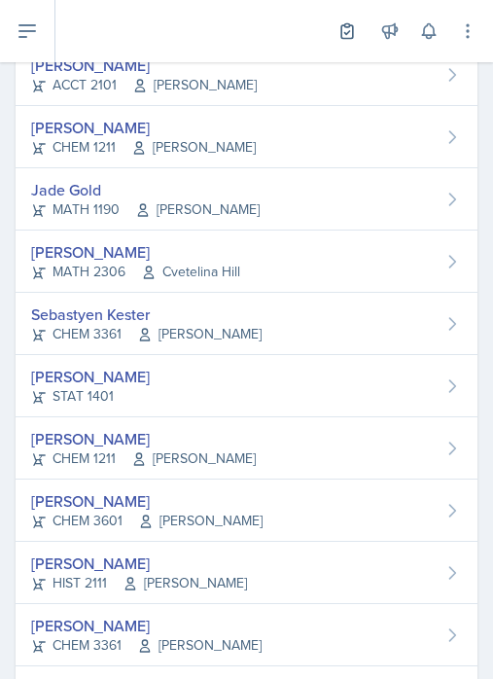
click at [182, 329] on span "[PERSON_NAME]" at bounding box center [199, 334] width 124 height 20
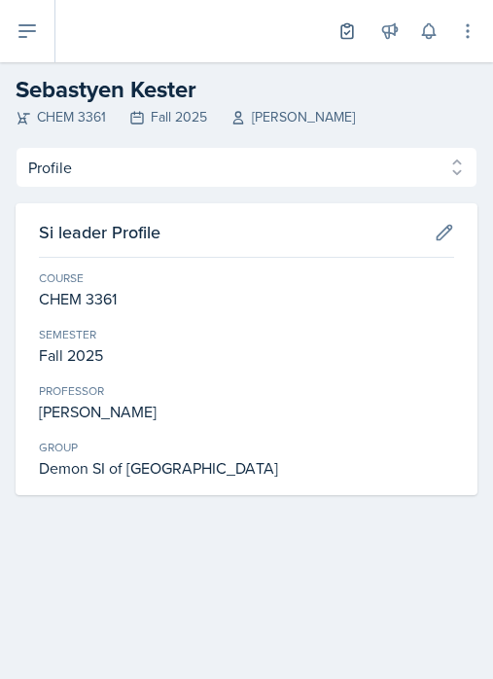
click at [178, 182] on select "Profile Planning Sheets Observation Forms Uploads" at bounding box center [247, 167] width 462 height 41
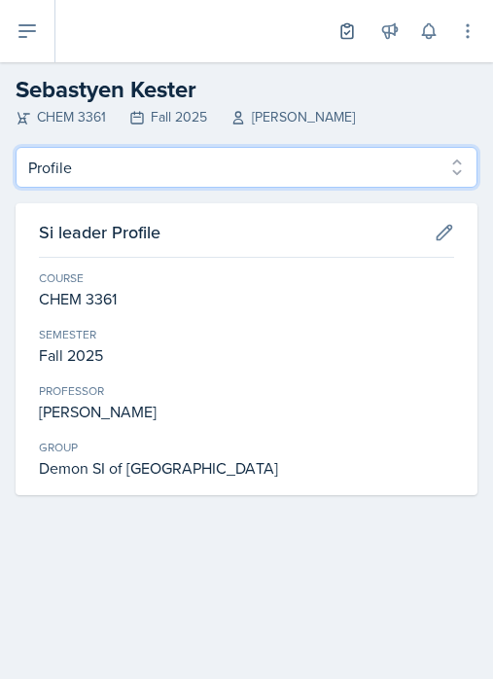
select select "Planning Sheets"
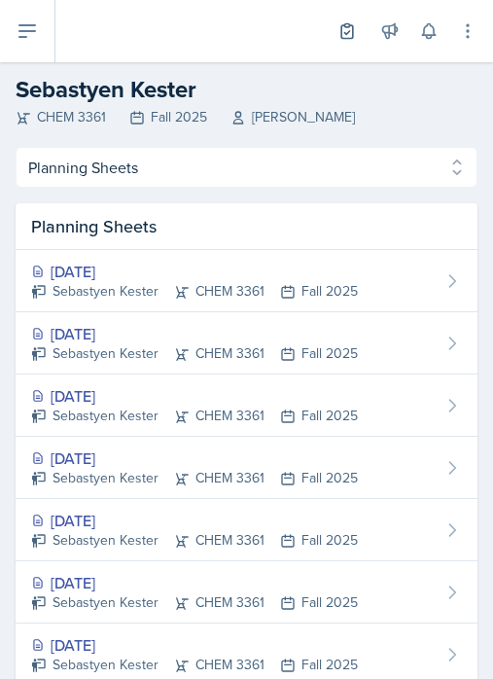
click at [205, 355] on div "Sebastyen Kester CHEM 3361 Fall 2025" at bounding box center [194, 353] width 327 height 20
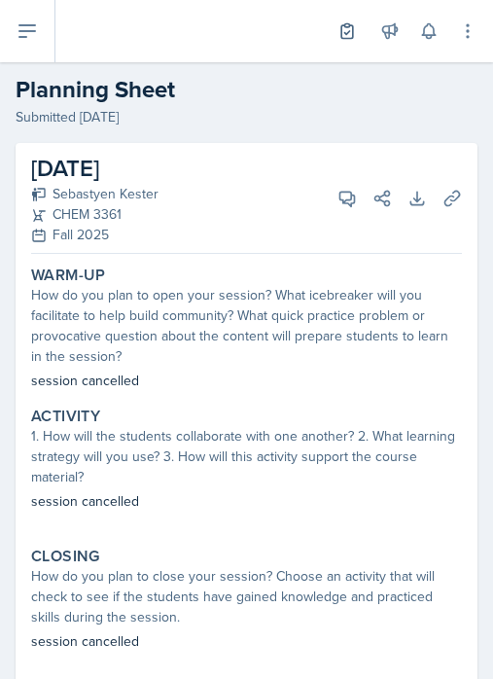
click at [35, 39] on icon at bounding box center [27, 30] width 23 height 23
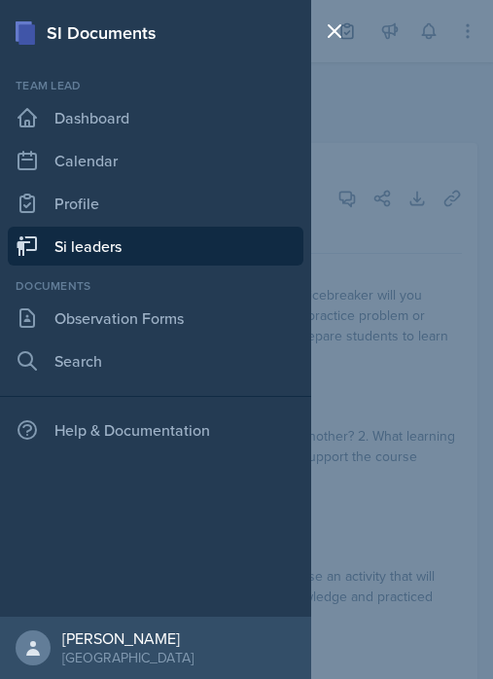
click at [143, 251] on link "Si leaders" at bounding box center [156, 246] width 296 height 39
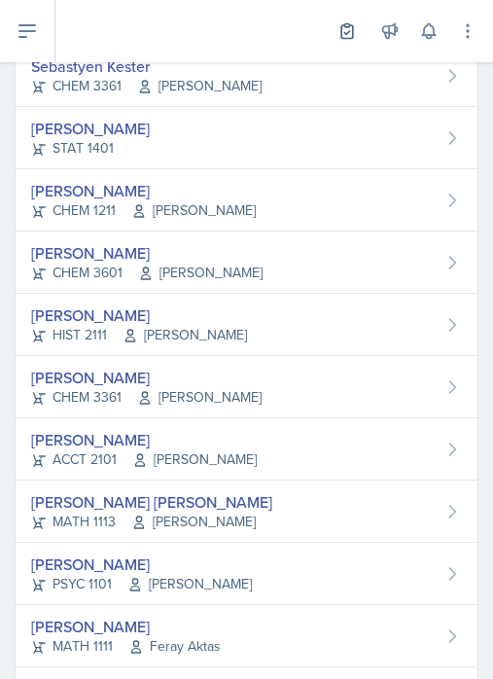
scroll to position [961, 0]
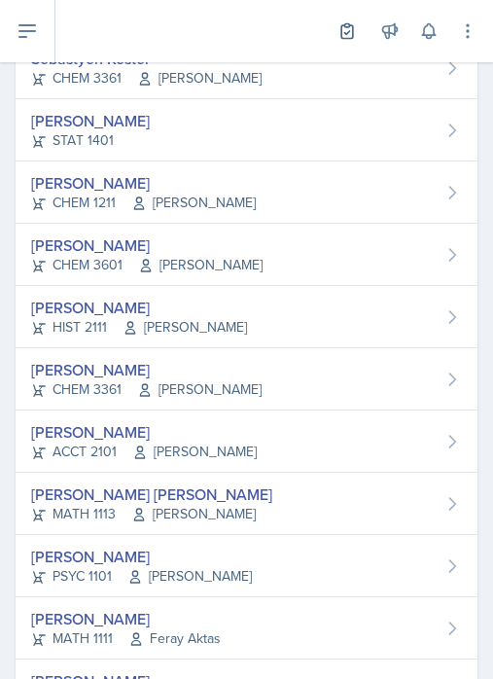
click at [204, 506] on span "[PERSON_NAME]" at bounding box center [193, 514] width 124 height 20
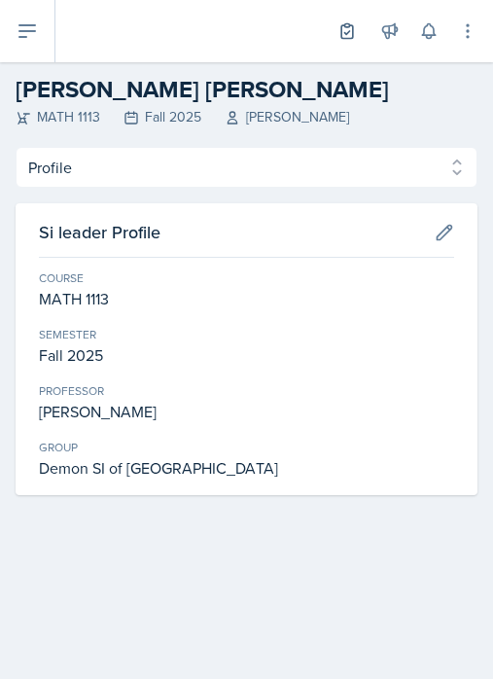
click at [162, 175] on select "Profile Planning Sheets Observation Forms Uploads" at bounding box center [247, 167] width 462 height 41
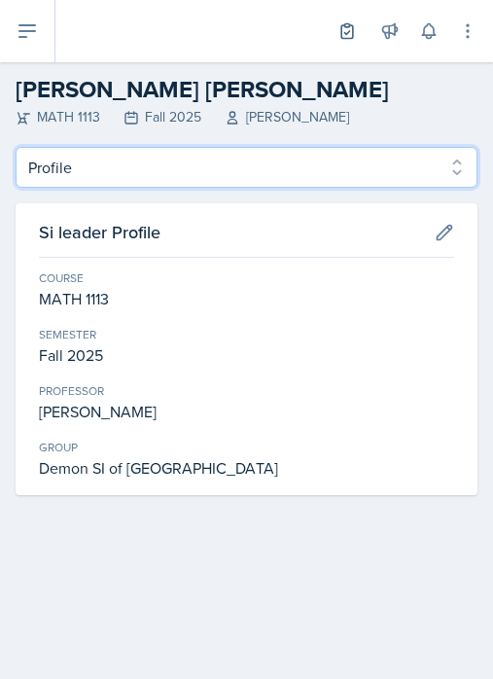
select select "Planning Sheets"
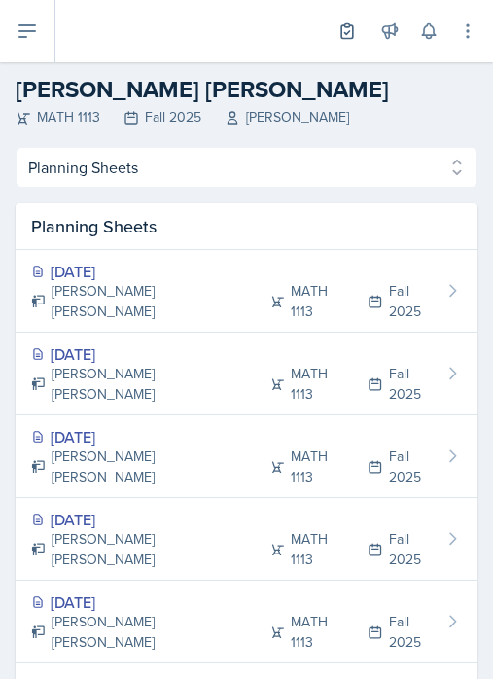
click at [172, 394] on div "[PERSON_NAME] [PERSON_NAME] MATH 1113 Fall 2025" at bounding box center [237, 384] width 412 height 41
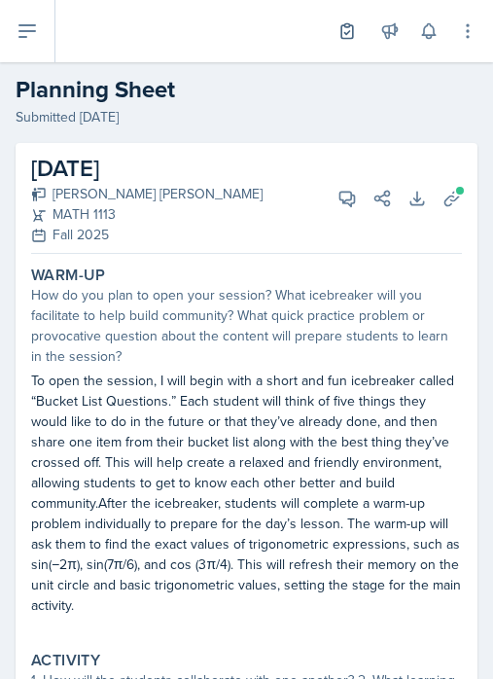
click at [35, 38] on icon at bounding box center [27, 30] width 23 height 23
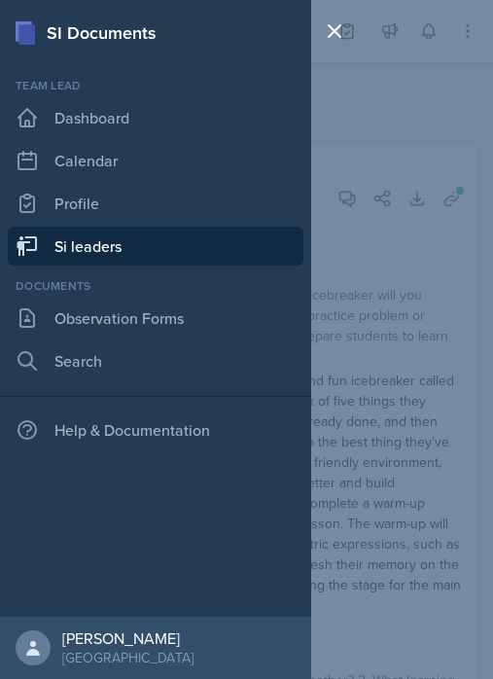
click at [133, 248] on link "Si leaders" at bounding box center [156, 246] width 296 height 39
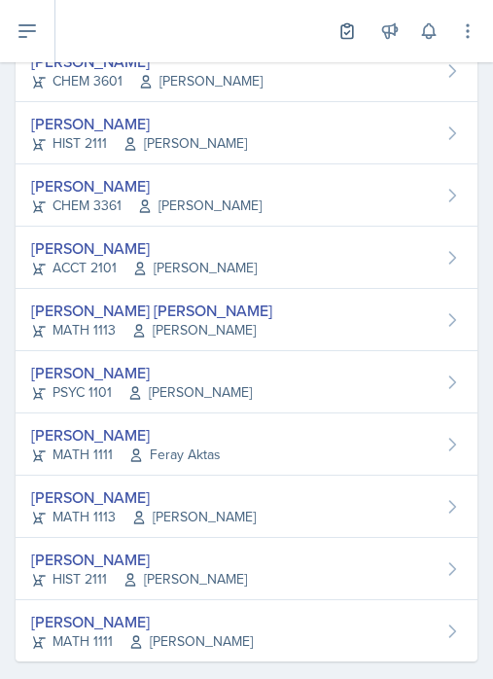
scroll to position [1144, 0]
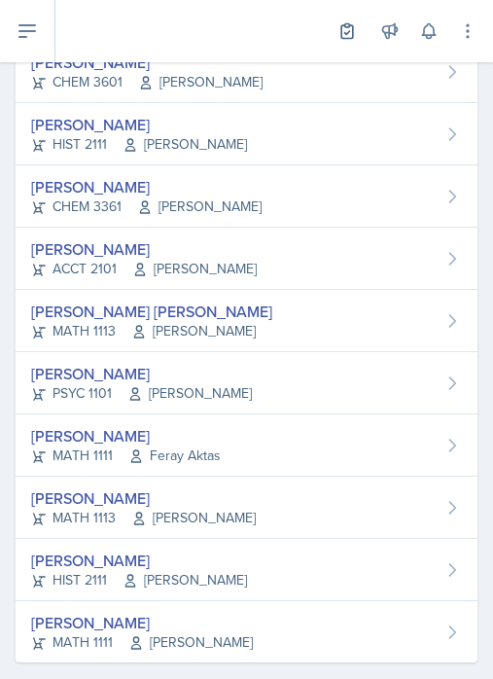
click at [189, 518] on span "[PERSON_NAME]" at bounding box center [193, 518] width 124 height 20
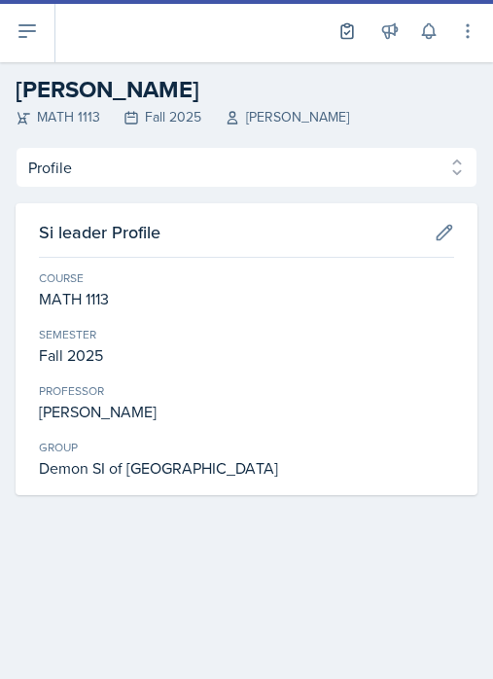
click at [216, 165] on select "Profile Planning Sheets Observation Forms Uploads" at bounding box center [247, 167] width 462 height 41
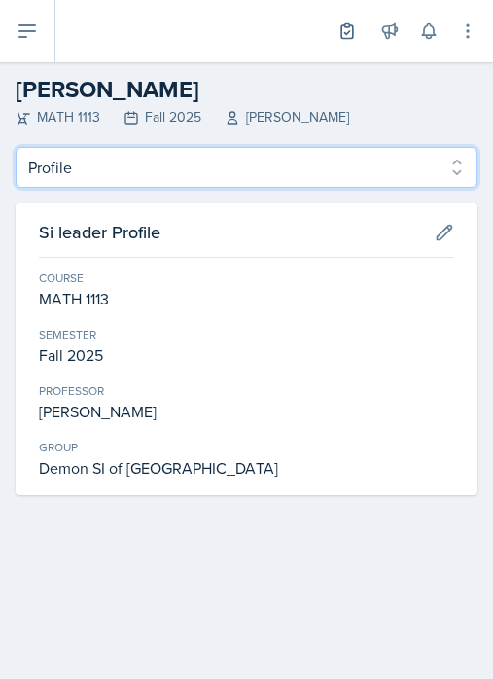
select select "Planning Sheets"
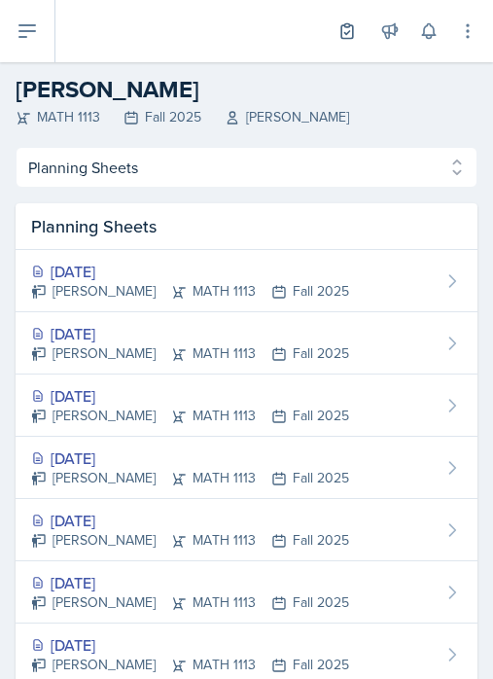
click at [209, 355] on div "[PERSON_NAME] MATH 1113 Fall 2025" at bounding box center [190, 353] width 318 height 20
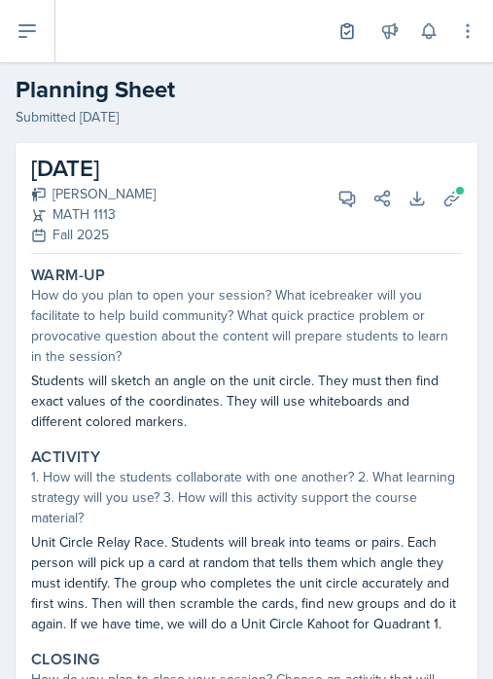
click at [39, 36] on button at bounding box center [27, 31] width 55 height 62
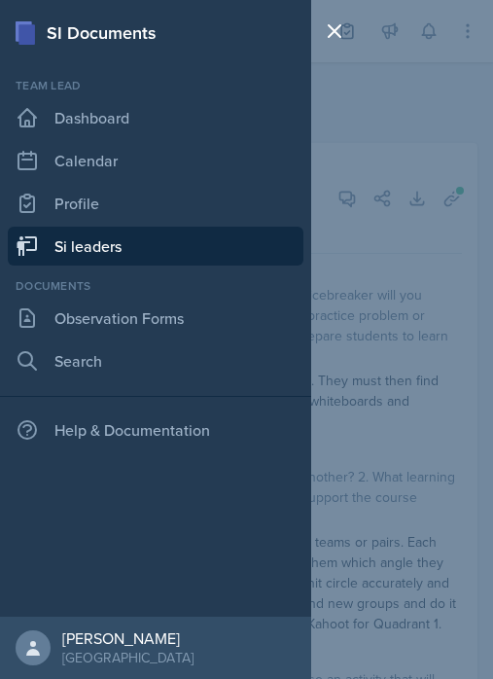
click at [182, 253] on link "Si leaders" at bounding box center [156, 246] width 296 height 39
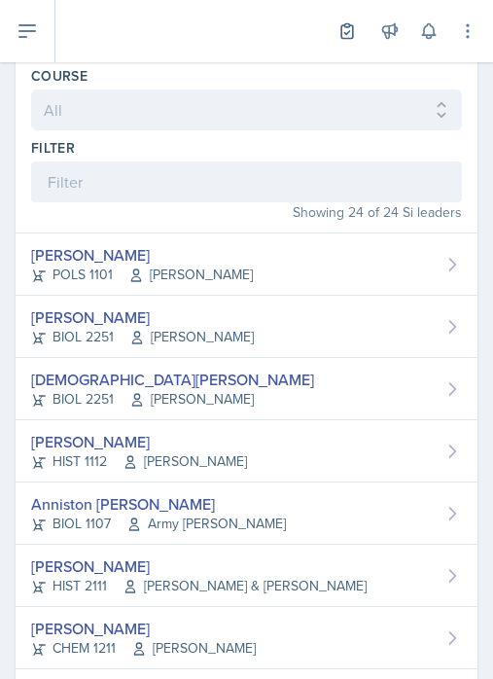
scroll to position [95, 0]
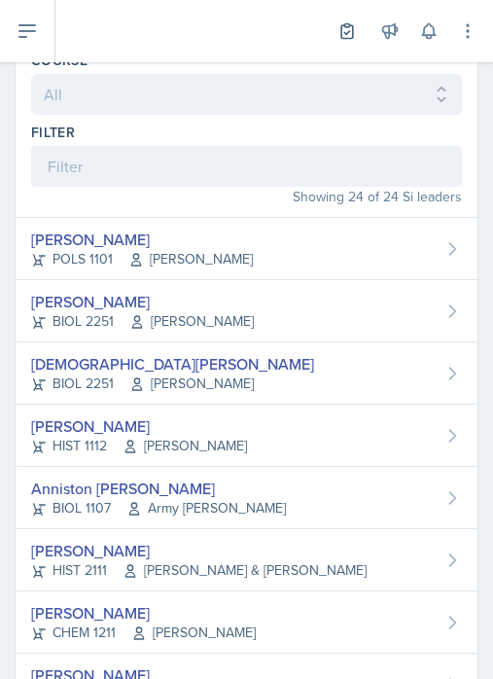
click at [154, 444] on span "[PERSON_NAME]" at bounding box center [185, 446] width 124 height 20
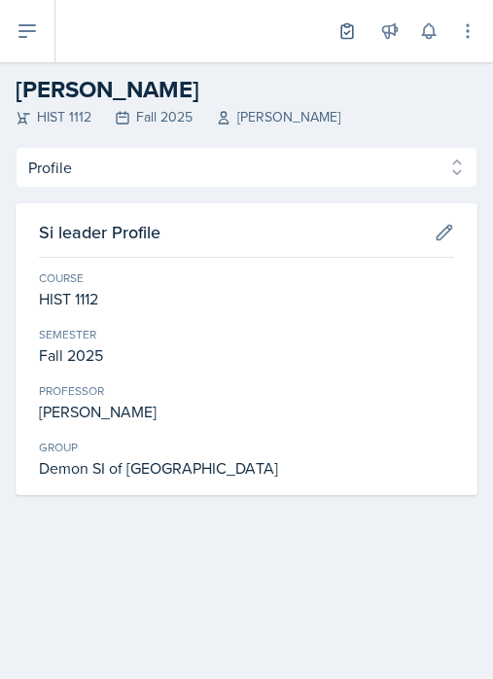
click at [166, 173] on select "Profile Planning Sheets Observation Forms Uploads" at bounding box center [247, 167] width 462 height 41
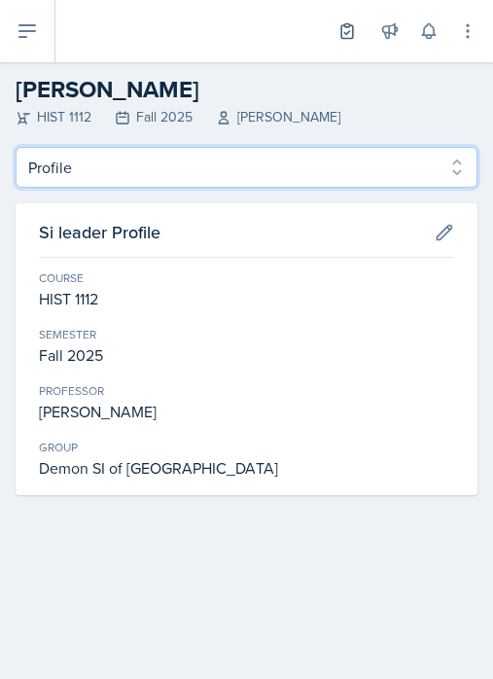
select select "Planning Sheets"
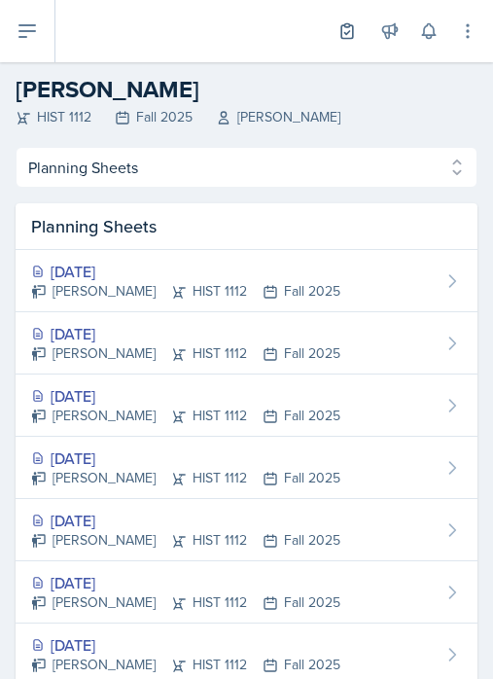
click at [136, 347] on div "[PERSON_NAME] HIST 1112 Fall 2025" at bounding box center [185, 353] width 309 height 20
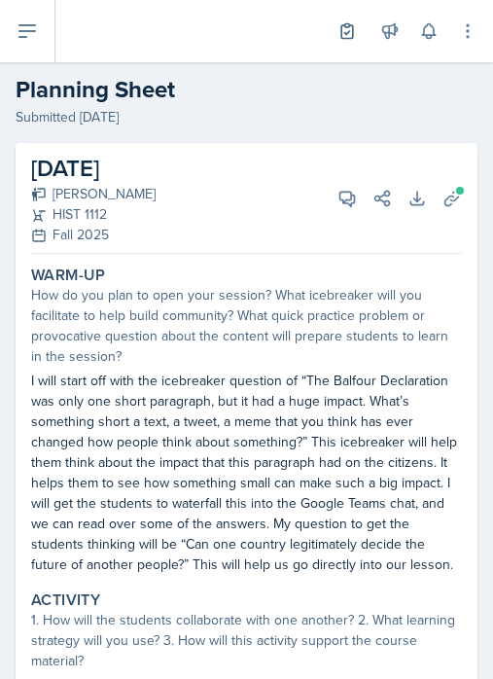
select select "Planning Sheets"
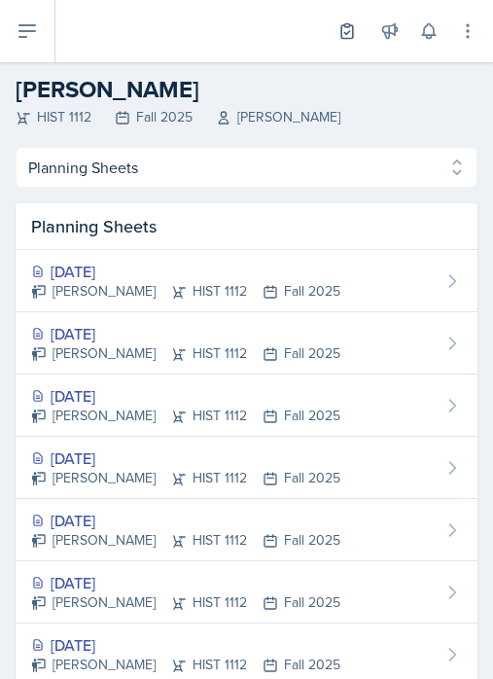
click at [206, 299] on div "[PERSON_NAME] HIST 1112 Fall 2025" at bounding box center [185, 291] width 309 height 20
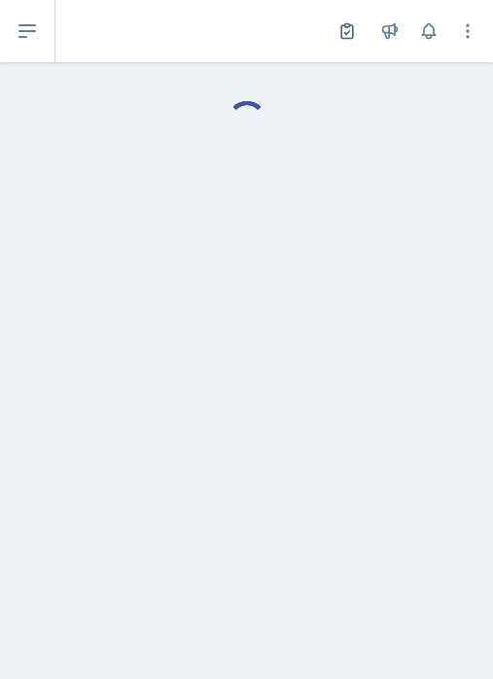
select select "Planning Sheets"
